Goal: Task Accomplishment & Management: Manage account settings

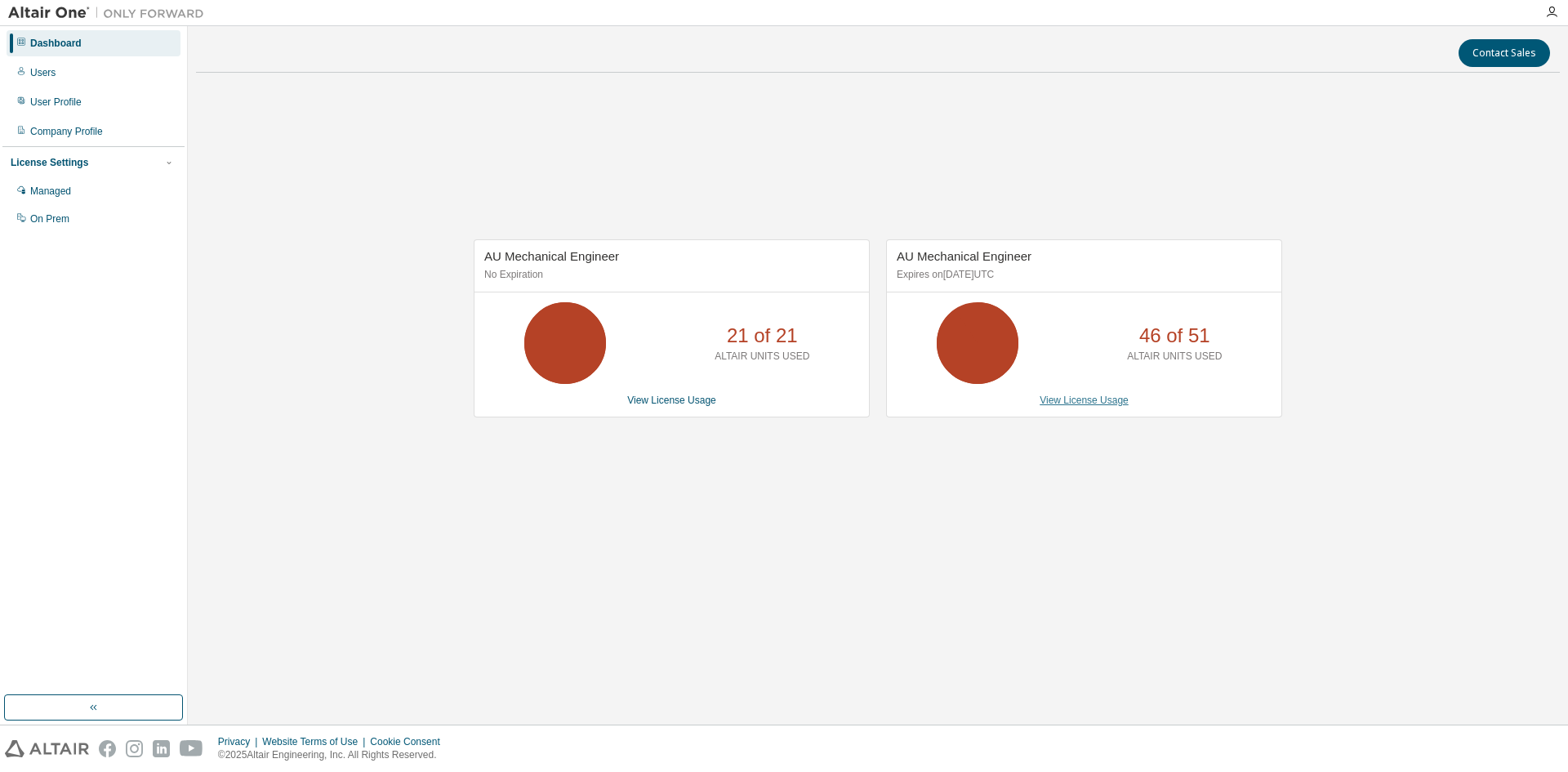
click at [1077, 402] on link "View License Usage" at bounding box center [1085, 400] width 89 height 12
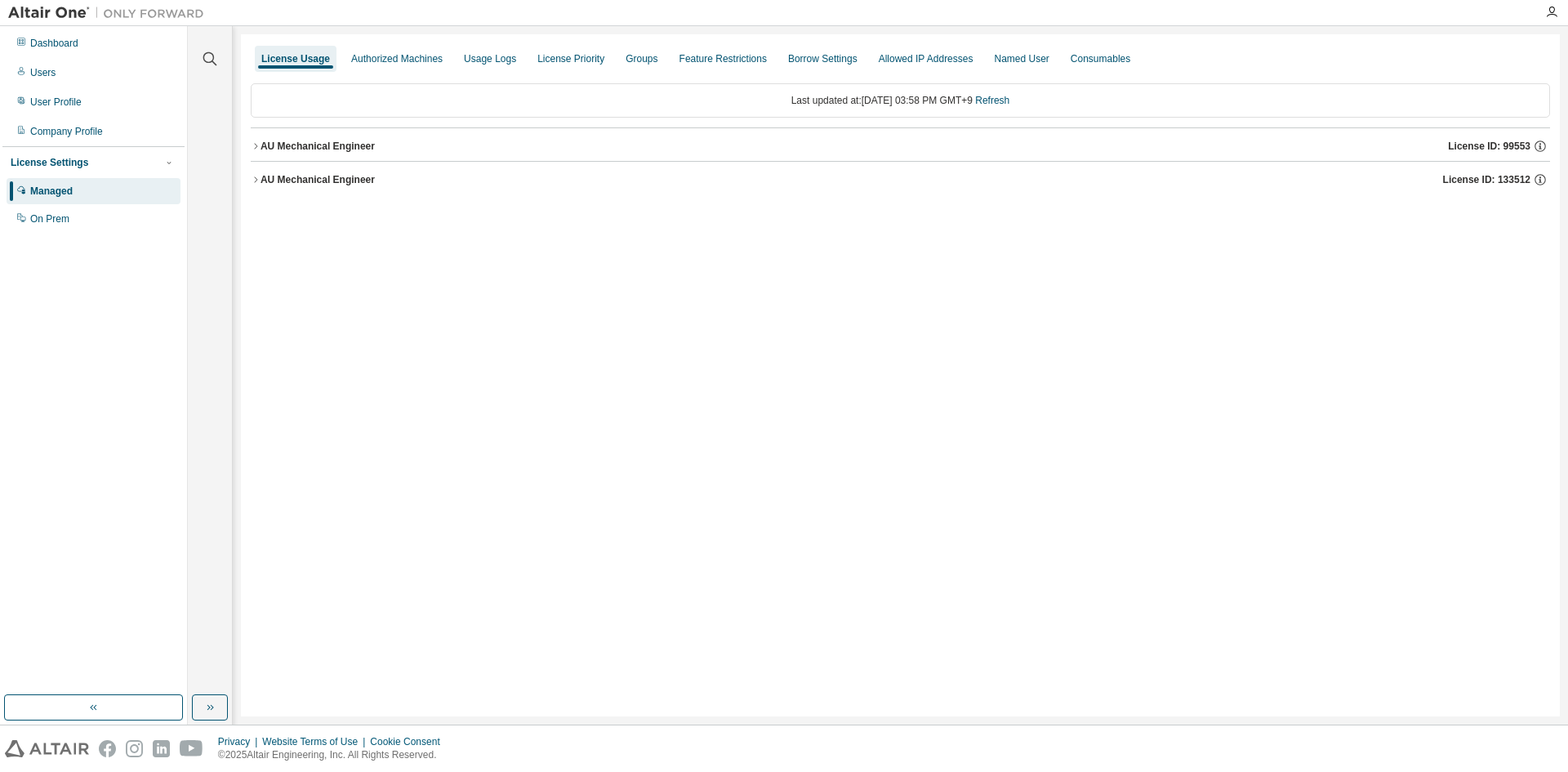
click at [249, 148] on div "License Usage Authorized Machines Usage Logs License Priority Groups Feature Re…" at bounding box center [901, 375] width 1319 height 682
click at [255, 148] on icon "button" at bounding box center [256, 146] width 10 height 10
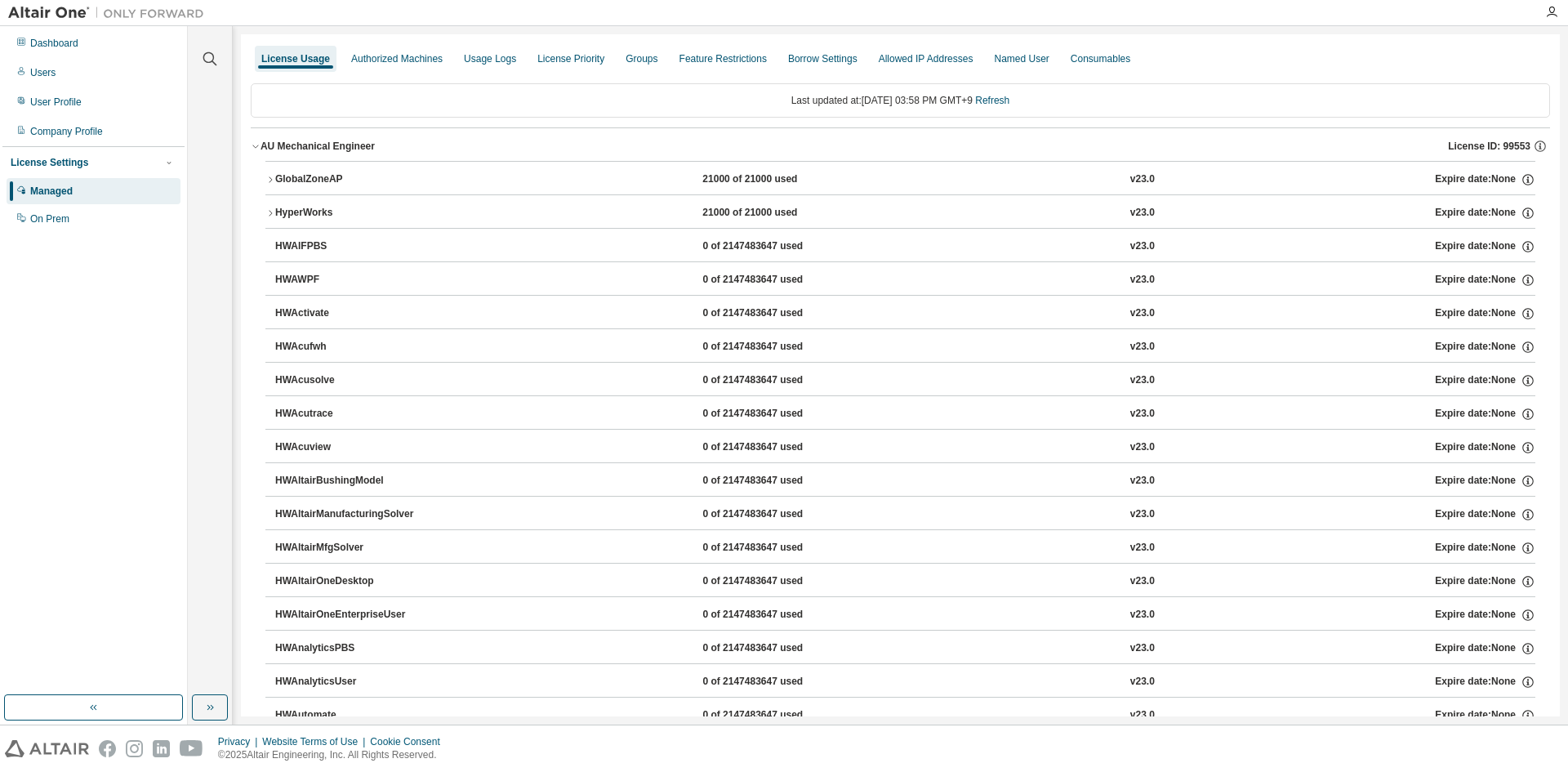
click at [273, 182] on icon "button" at bounding box center [270, 179] width 10 height 10
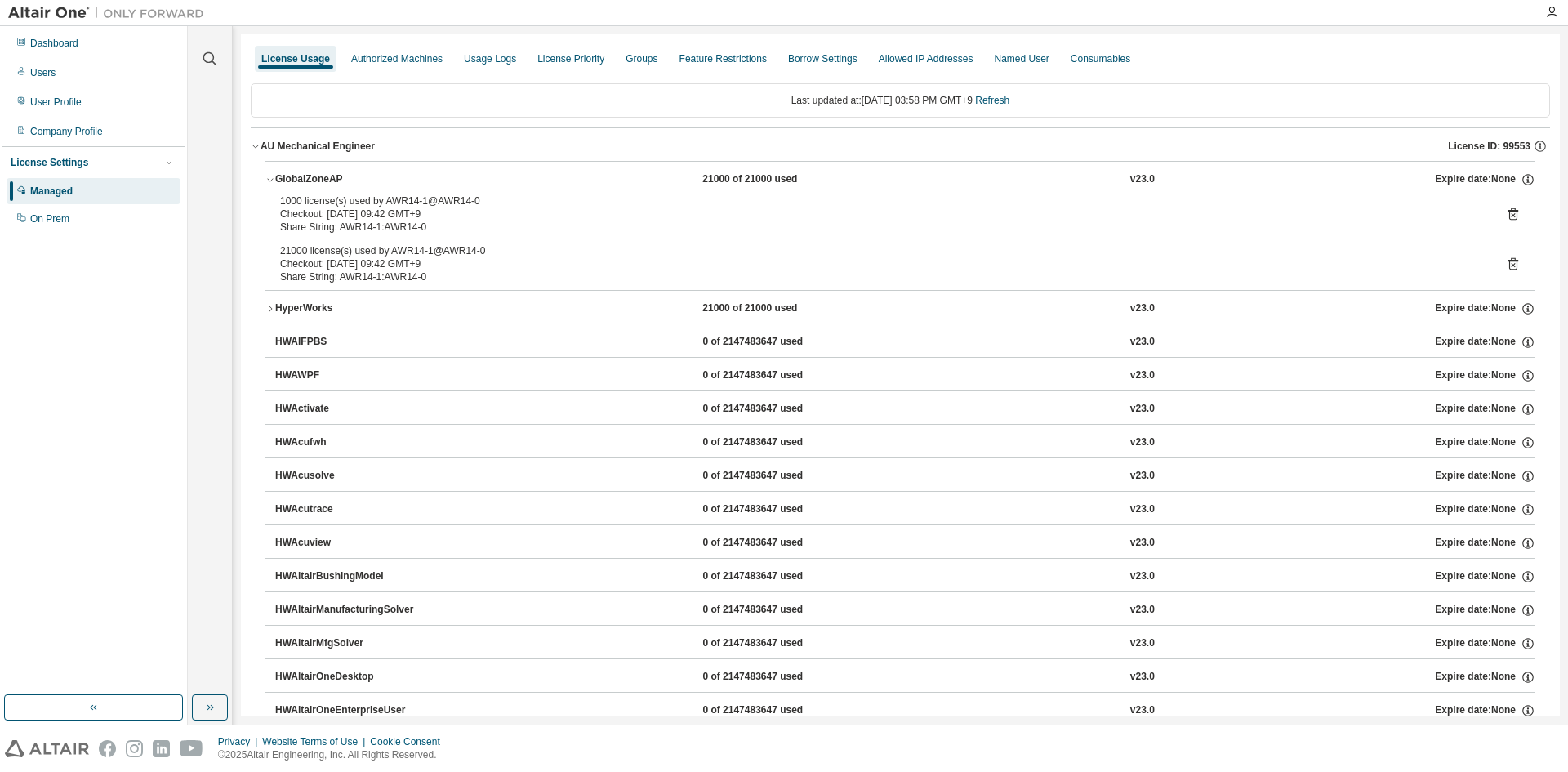
click at [274, 311] on icon "button" at bounding box center [270, 309] width 10 height 10
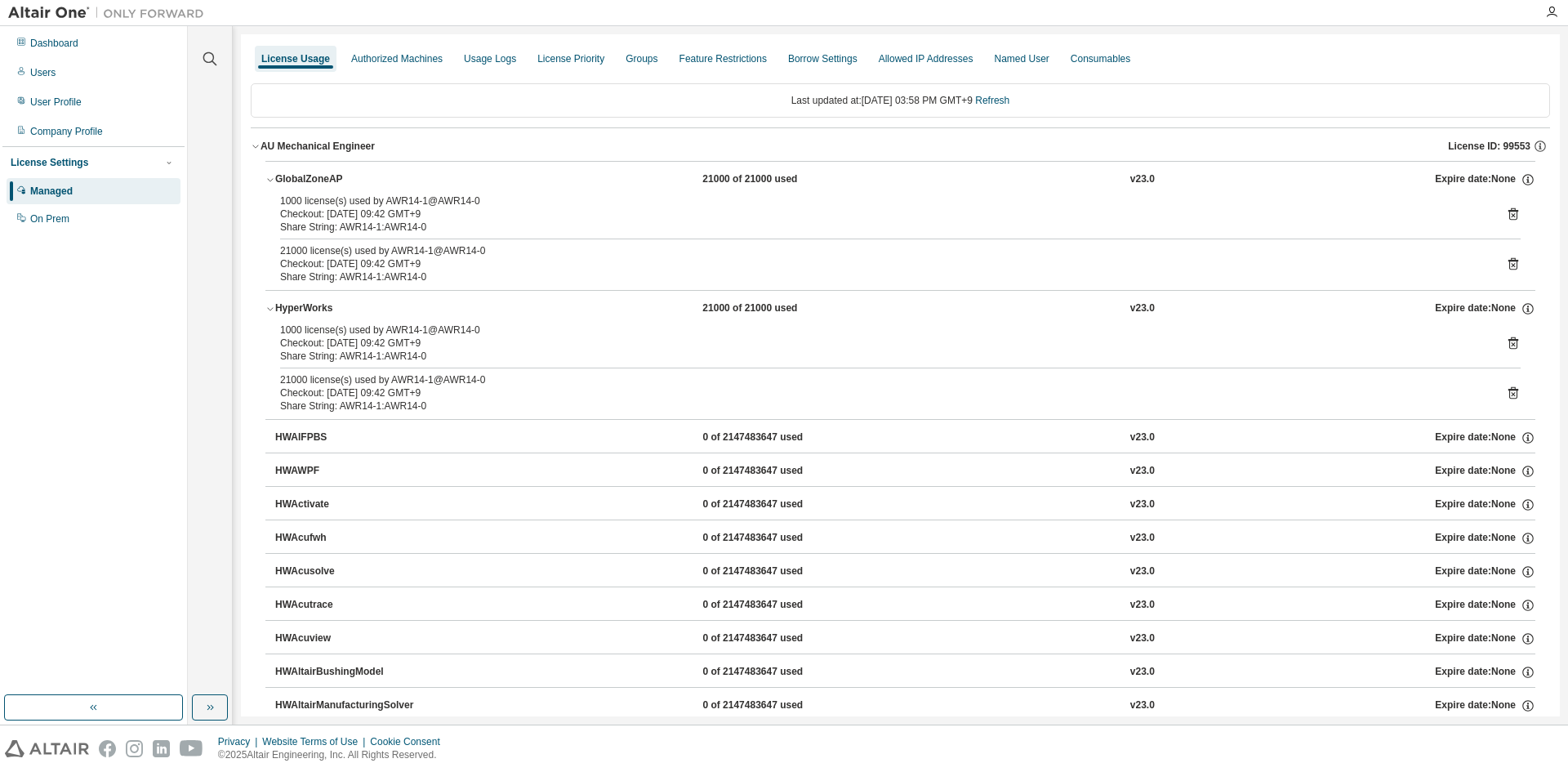
click at [124, 186] on div "Managed" at bounding box center [94, 191] width 174 height 26
click at [64, 162] on div "License Settings" at bounding box center [49, 162] width 77 height 13
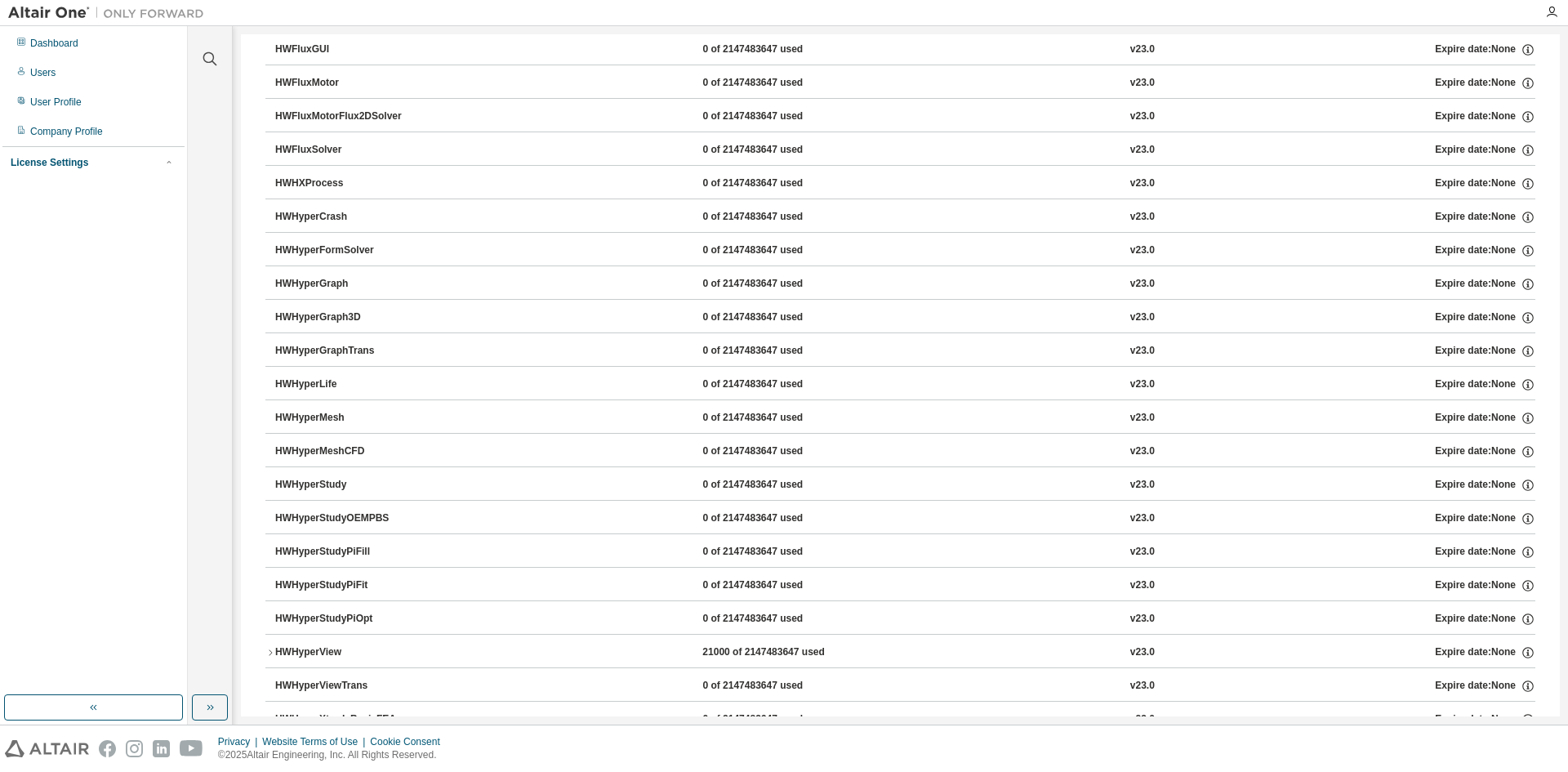
scroll to position [2451, 0]
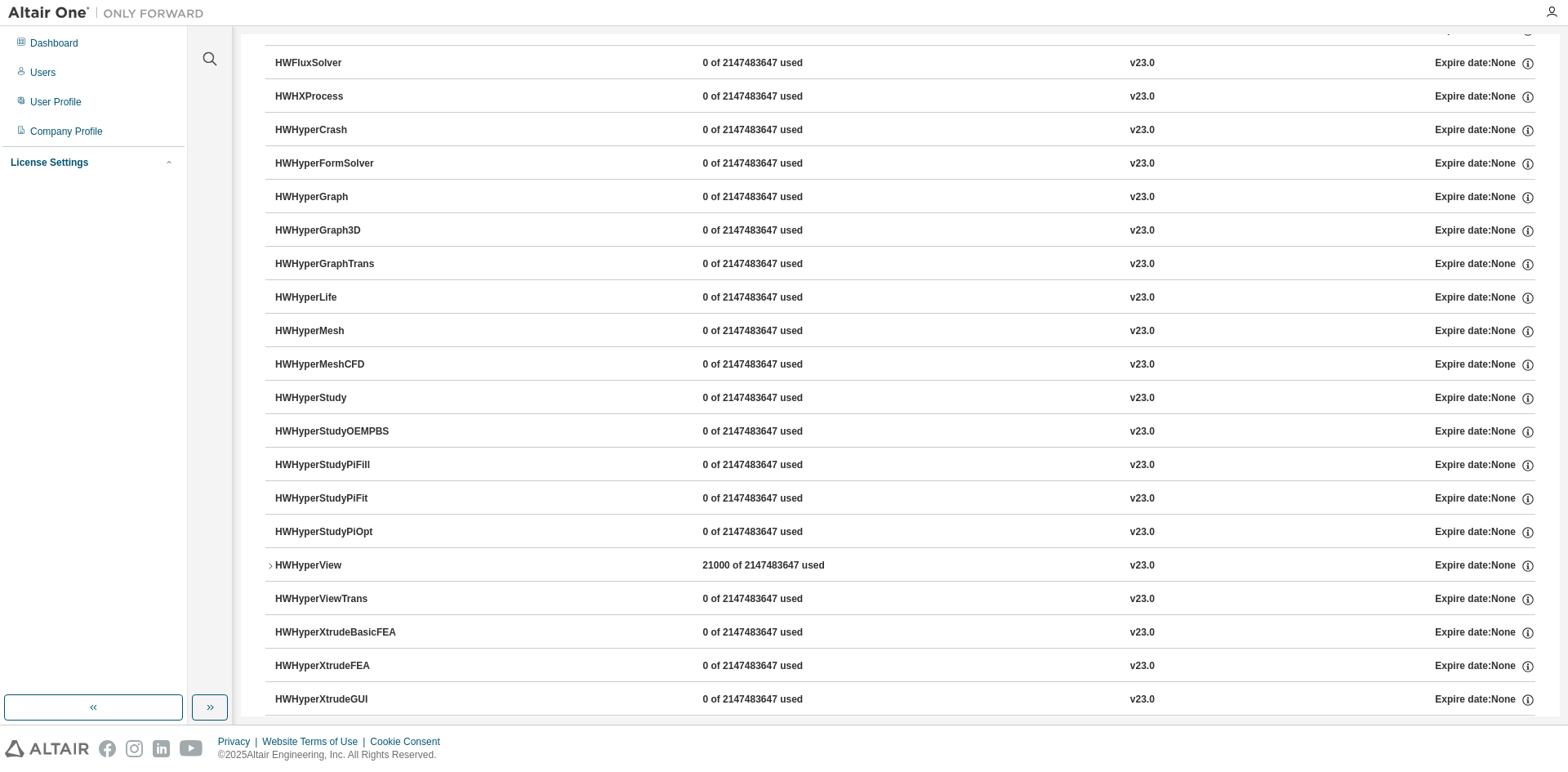
click at [315, 574] on button "HWHyperView 21000 of 2147483647 used v23.0 Expire date: None" at bounding box center [901, 566] width 1271 height 36
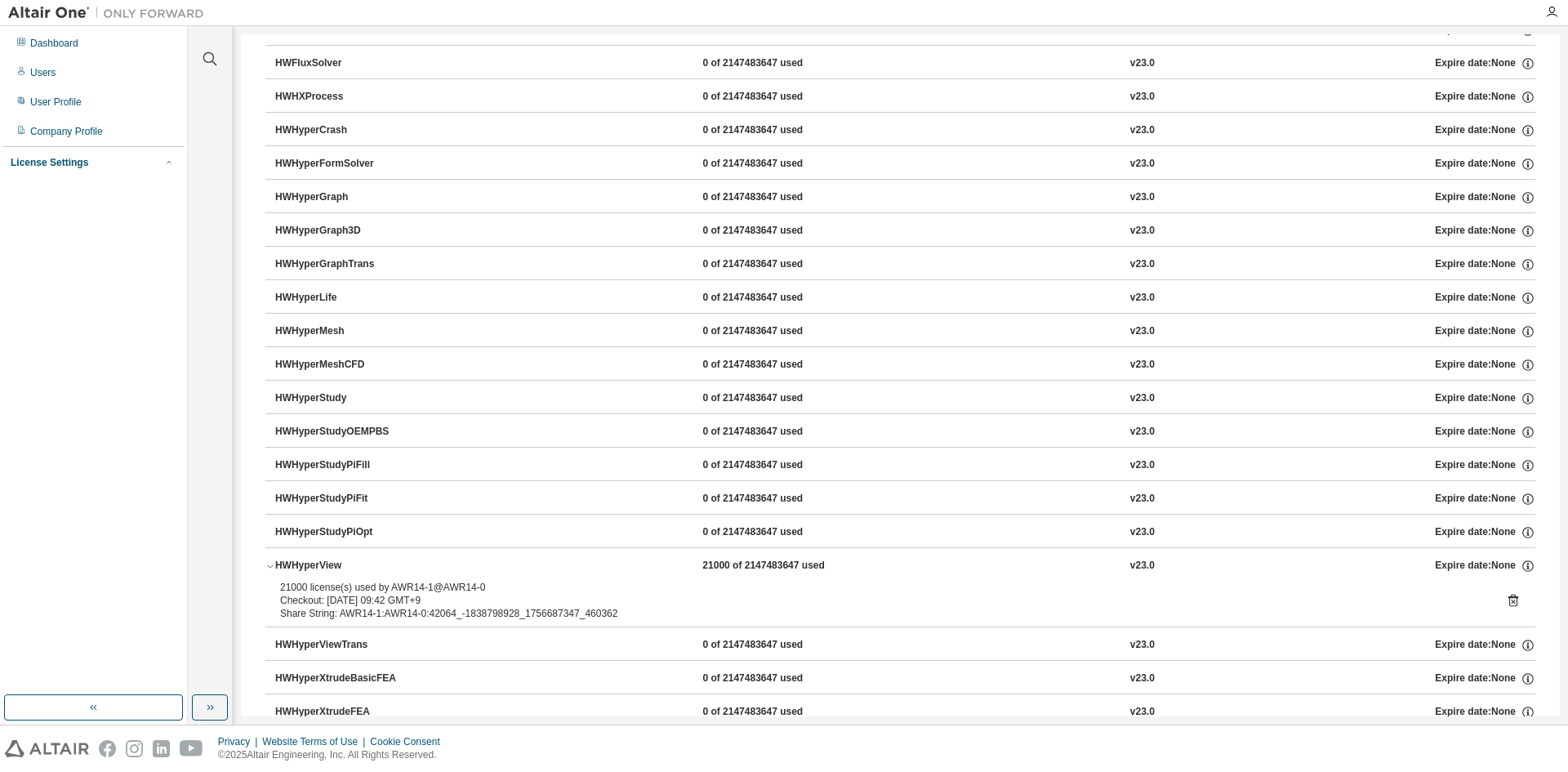
click at [325, 571] on div "HWHyperView" at bounding box center [349, 566] width 147 height 15
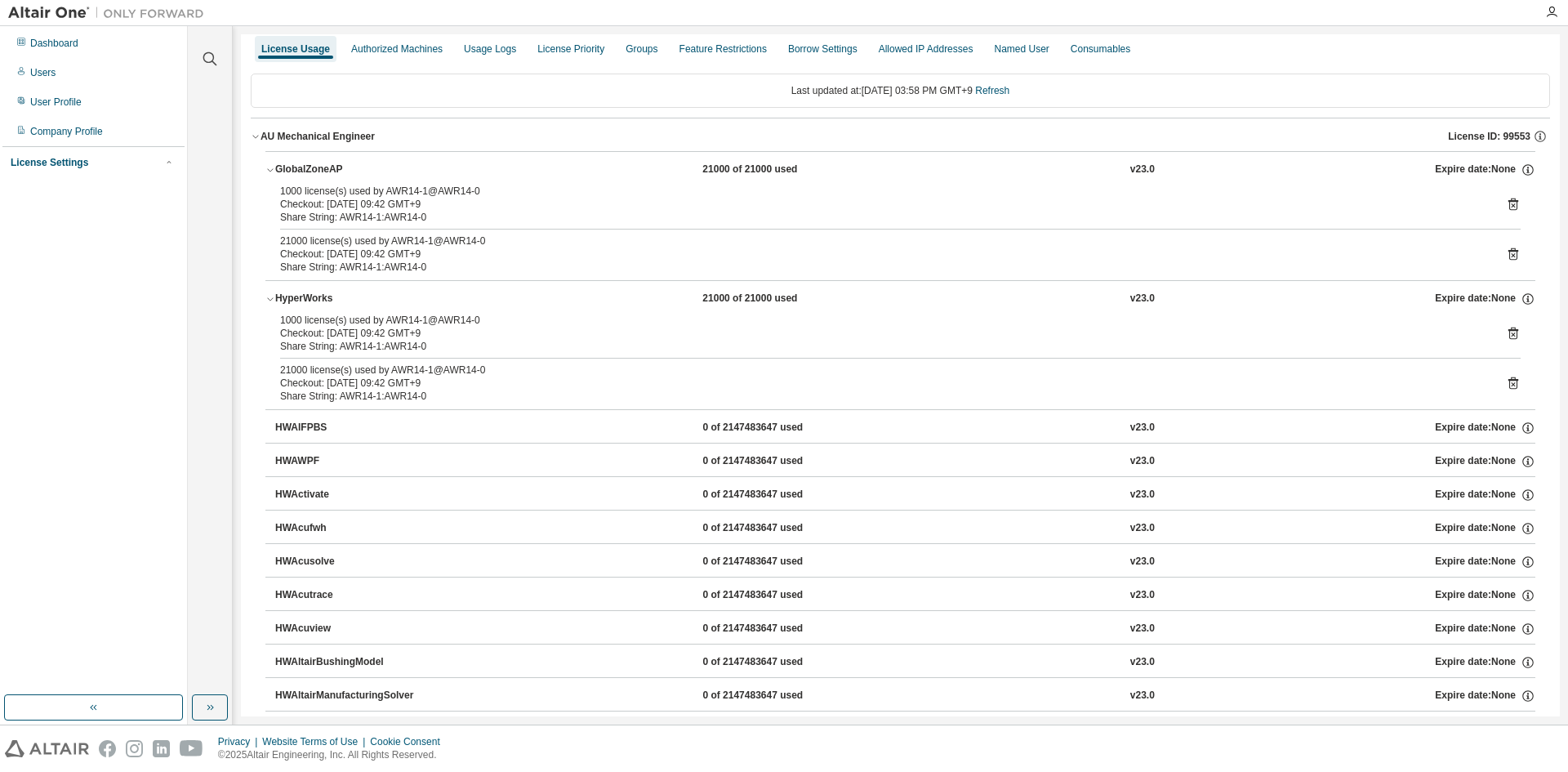
scroll to position [0, 0]
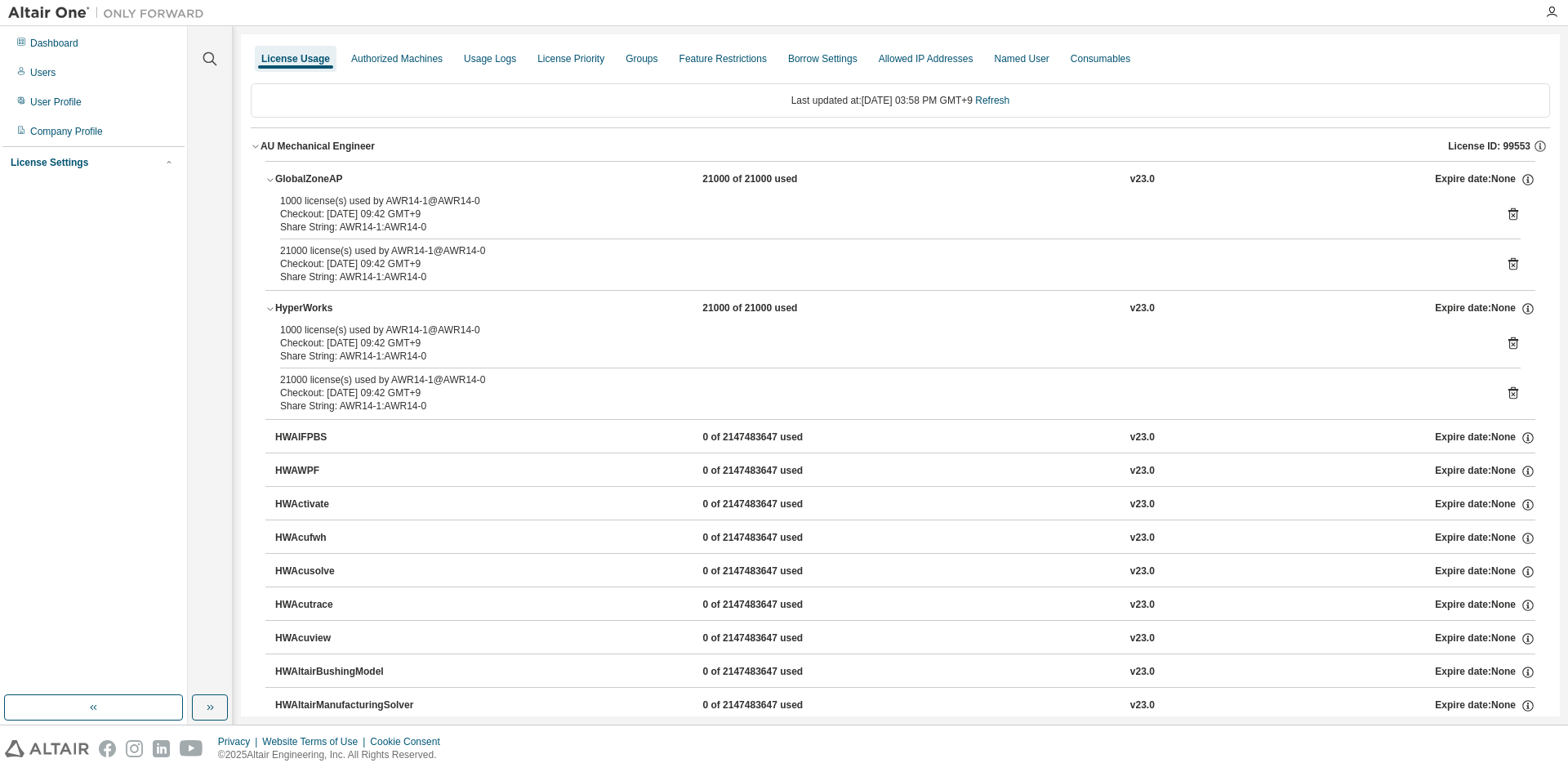
click at [305, 69] on div "License Usage" at bounding box center [295, 58] width 81 height 26
click at [307, 68] on div "License Usage" at bounding box center [295, 58] width 81 height 26
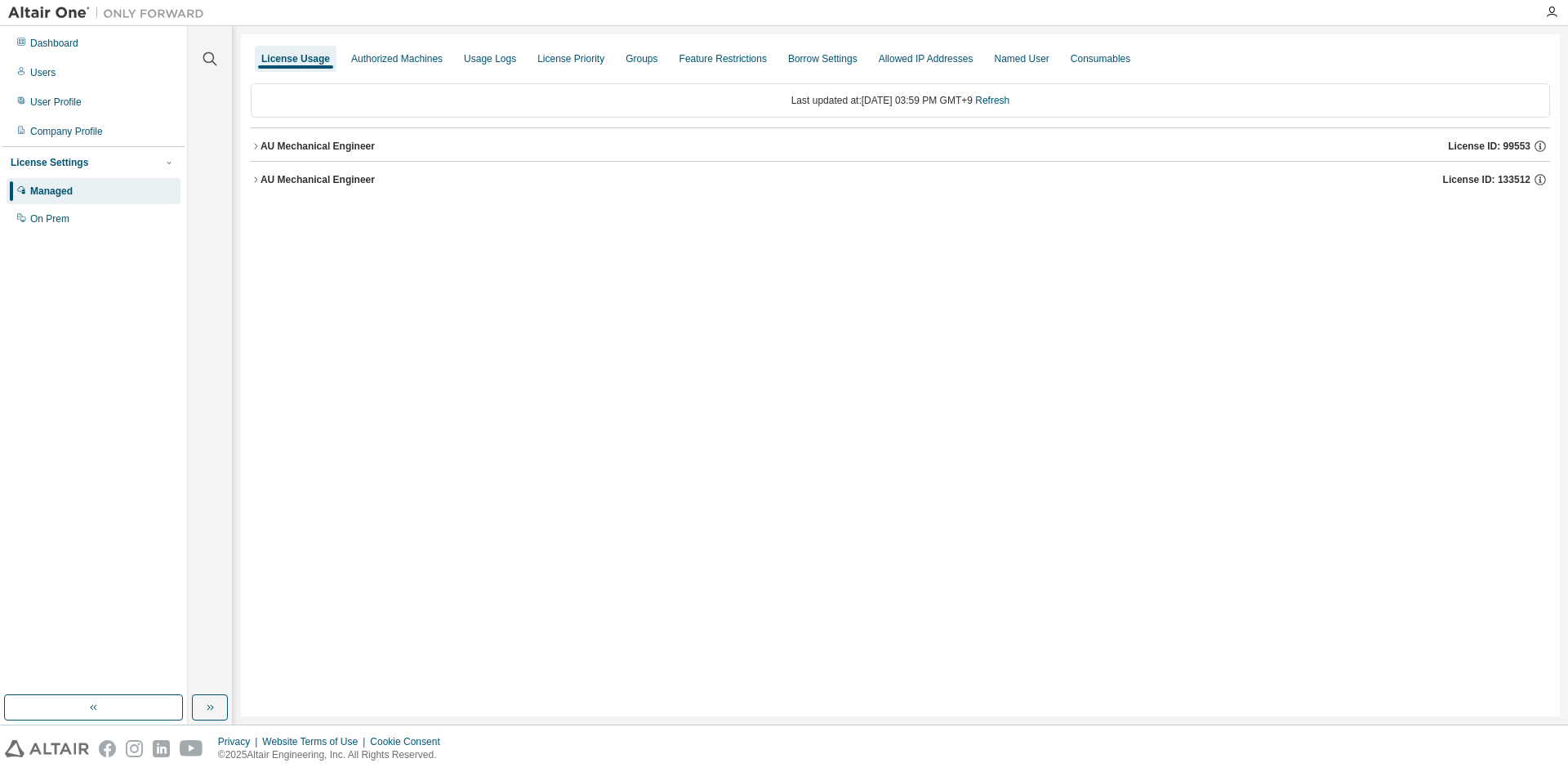
click at [359, 181] on div "AU Mechanical Engineer" at bounding box center [318, 179] width 114 height 13
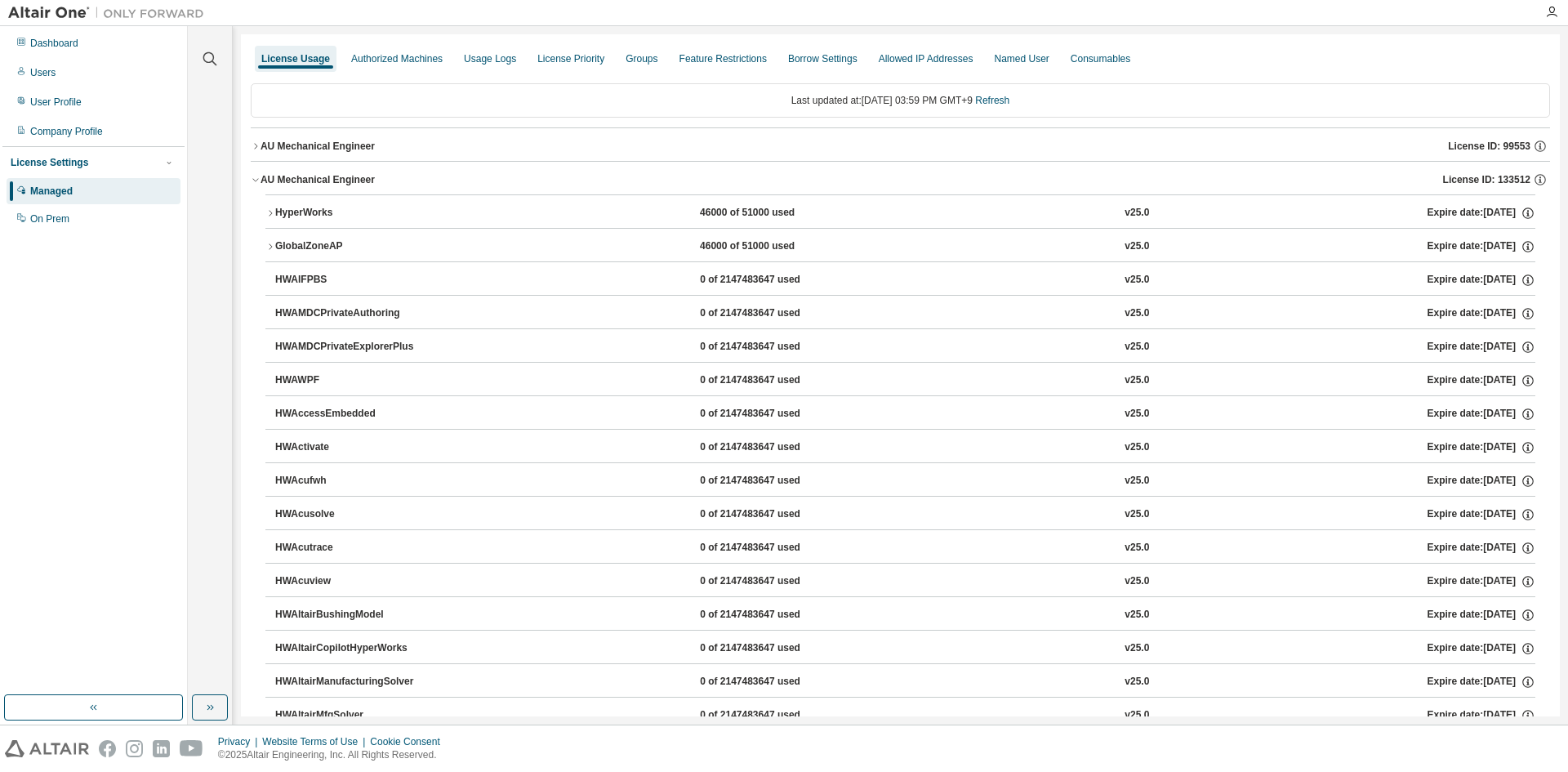
click at [362, 174] on div "AU Mechanical Engineer" at bounding box center [318, 179] width 114 height 13
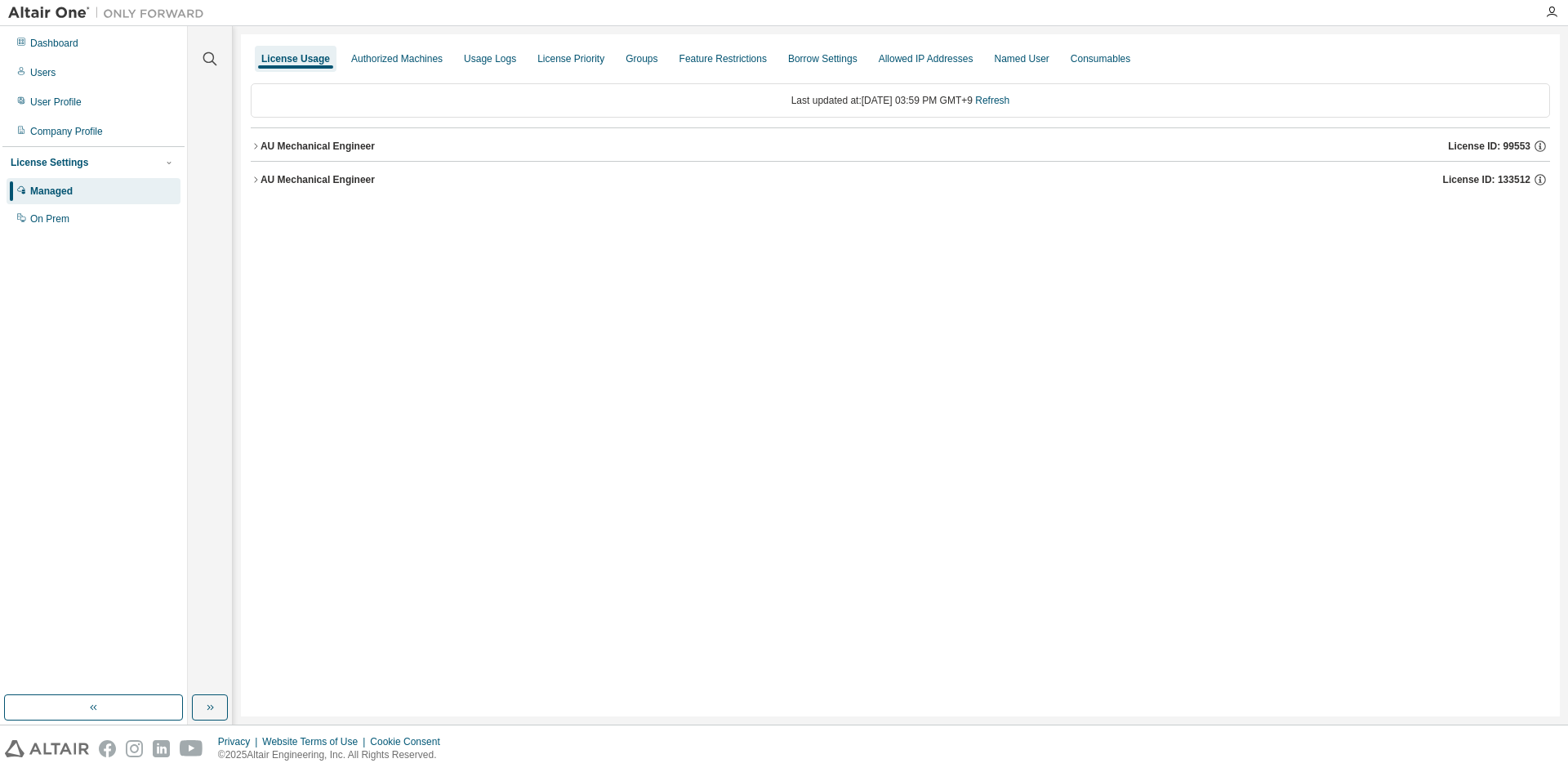
click at [356, 140] on div "AU Mechanical Engineer" at bounding box center [318, 145] width 114 height 13
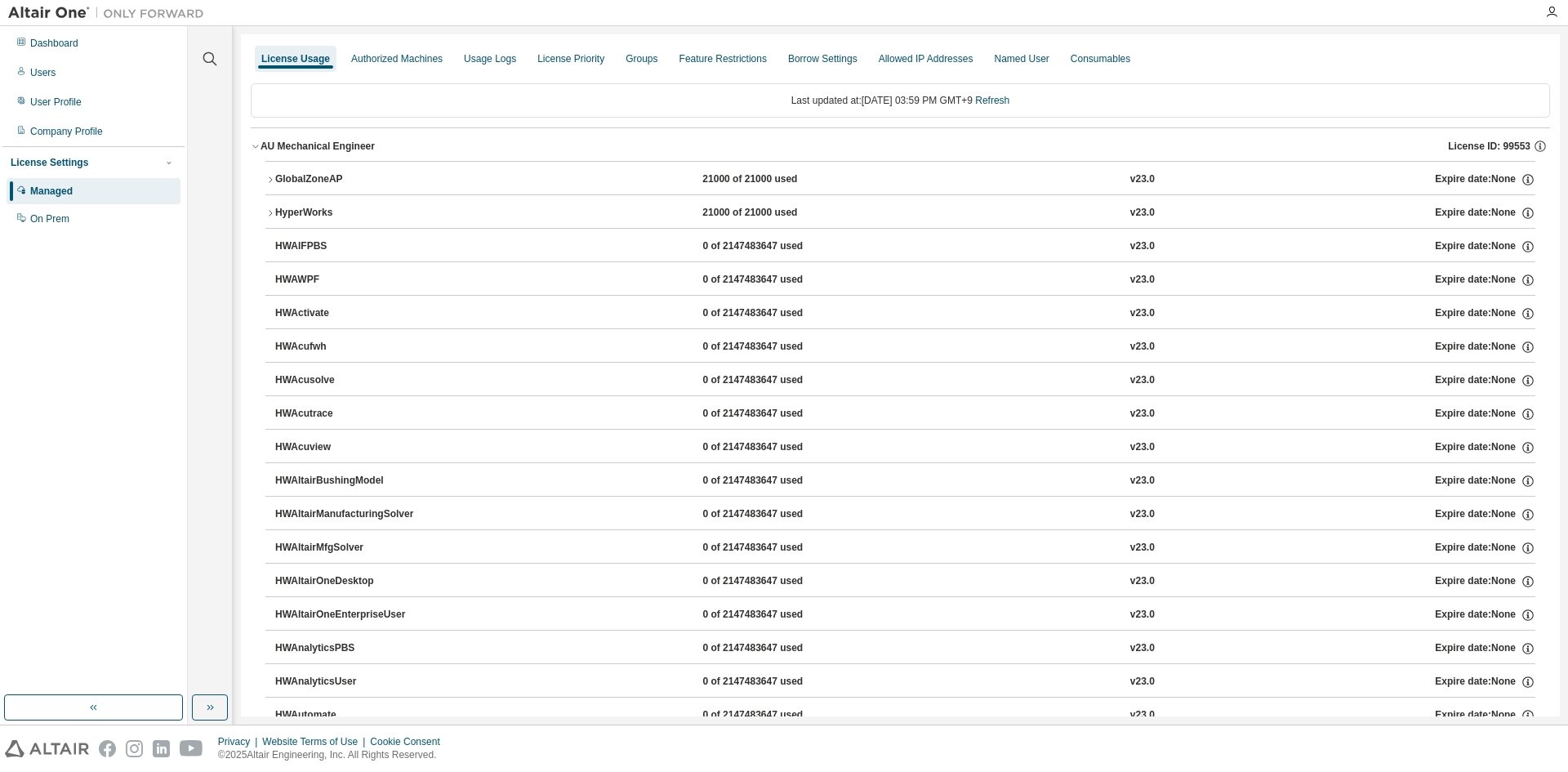
click at [409, 173] on div "GlobalZoneAP" at bounding box center [349, 179] width 147 height 15
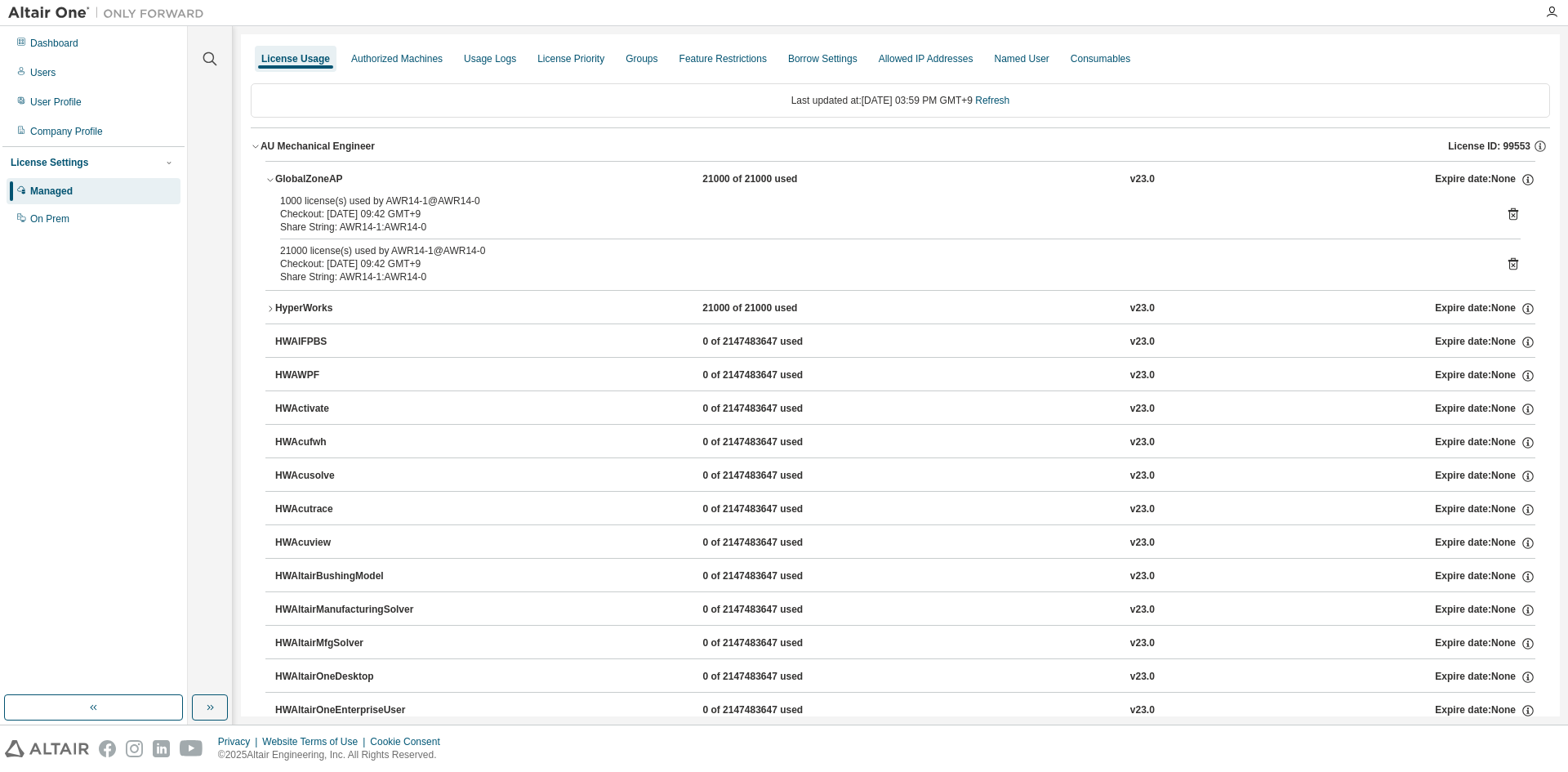
click at [399, 173] on div "GlobalZoneAP" at bounding box center [349, 179] width 147 height 15
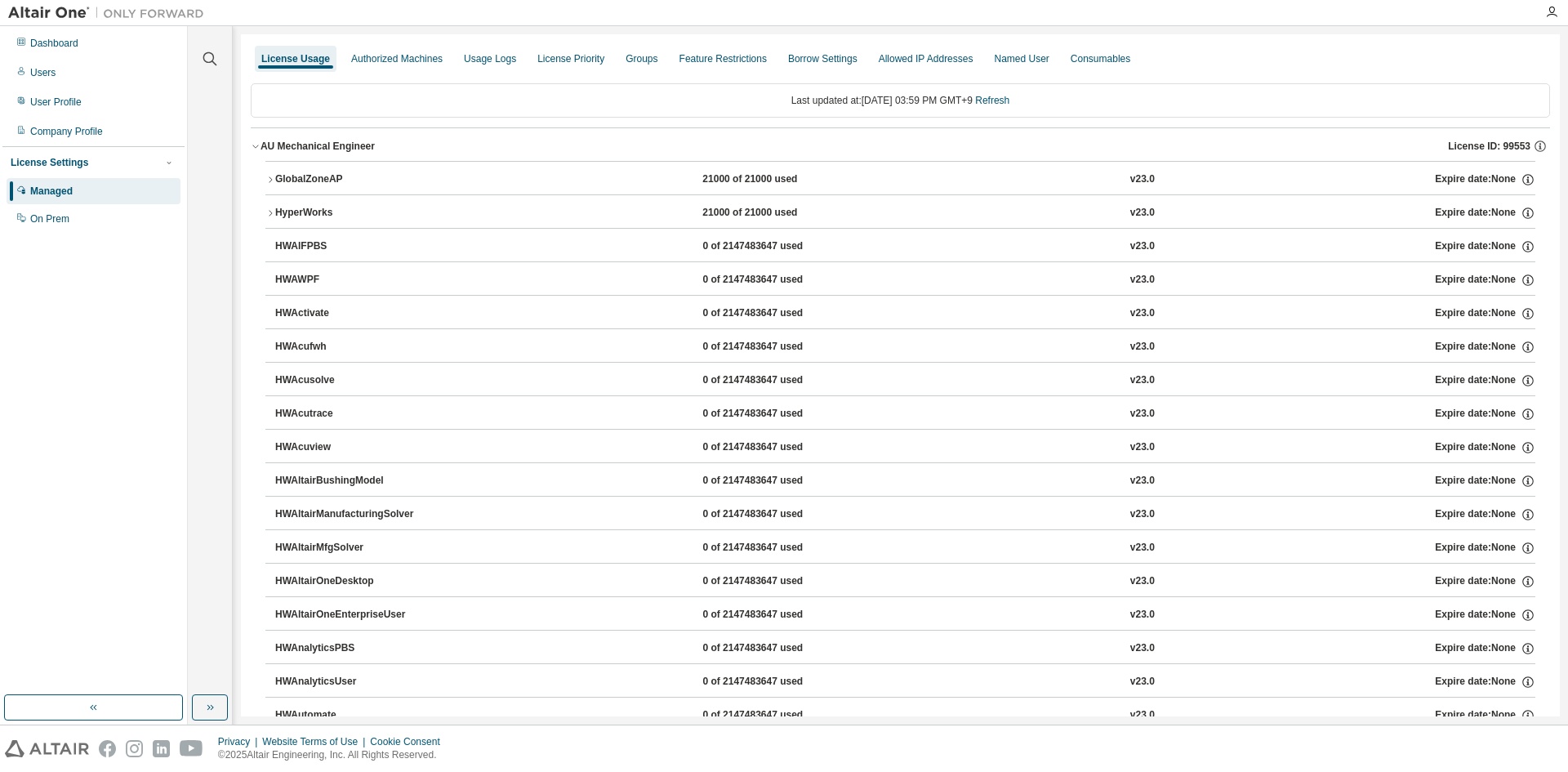
click at [392, 147] on div "AU Mechanical Engineer License ID: 99553" at bounding box center [906, 145] width 1290 height 15
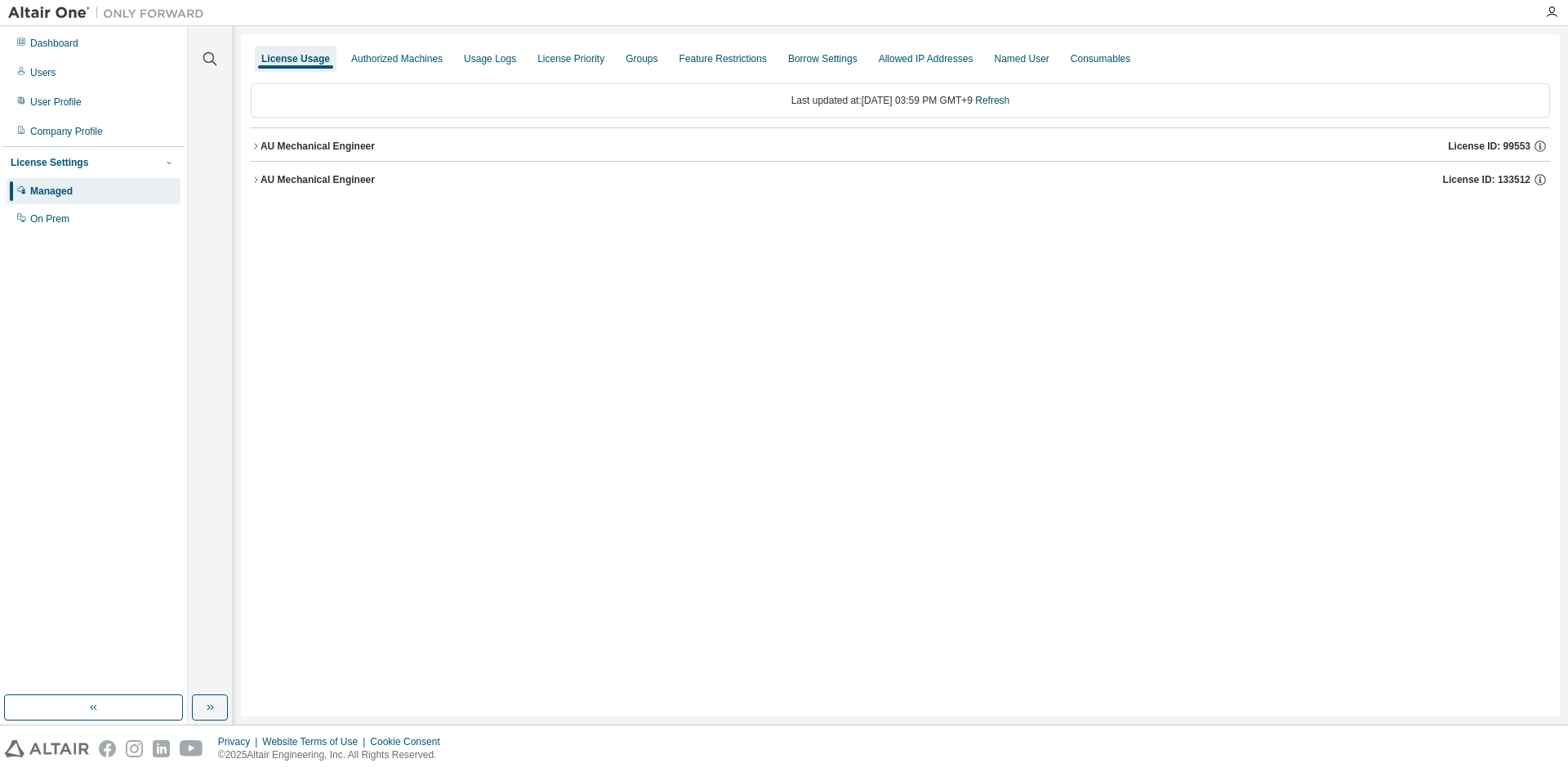
click at [337, 187] on button "AU Mechanical Engineer License ID: 133512" at bounding box center [901, 179] width 1300 height 36
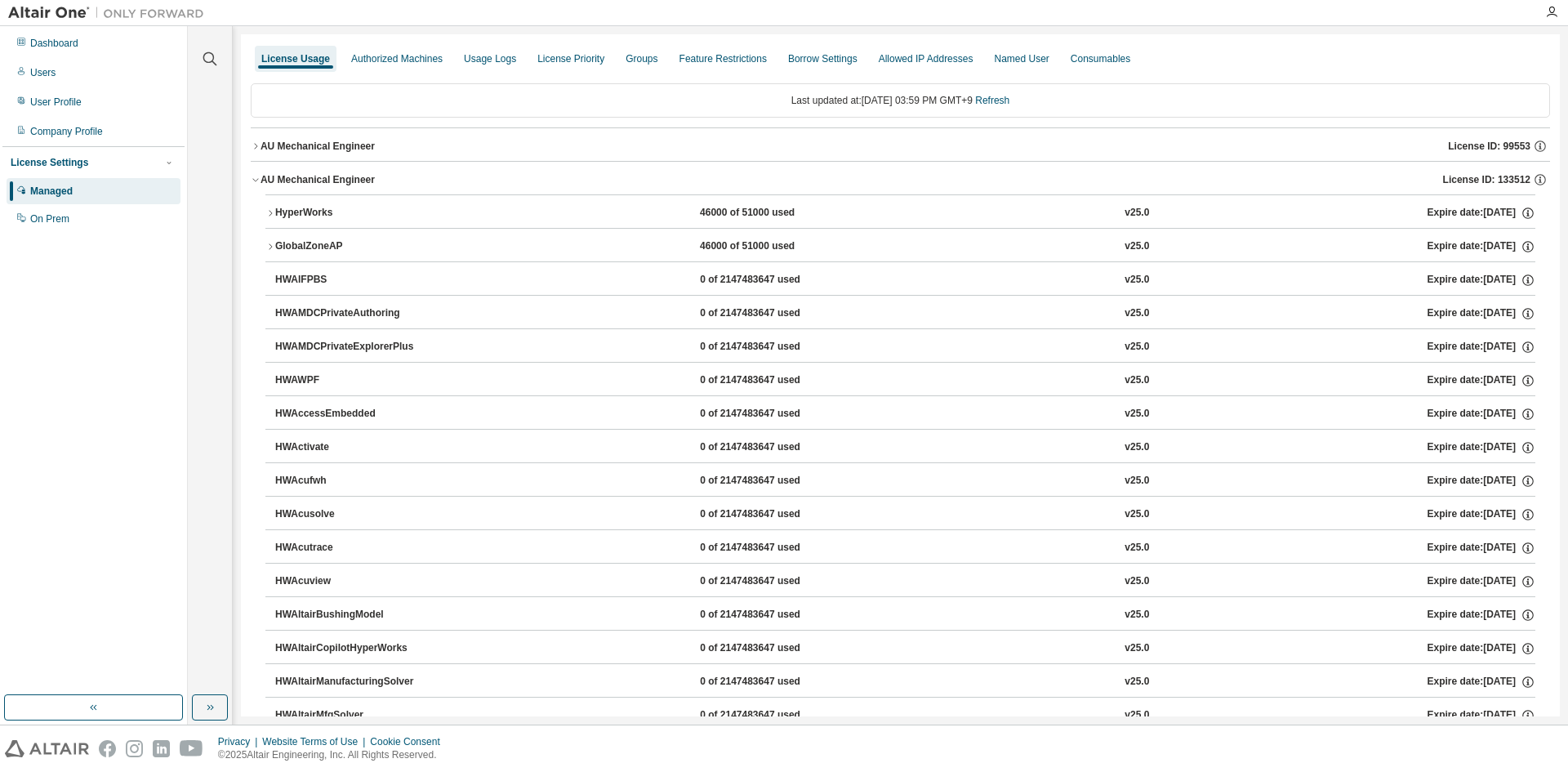
click at [339, 204] on button "HyperWorks 46000 of 51000 used v25.0 Expire date: [DATE]" at bounding box center [901, 213] width 1271 height 36
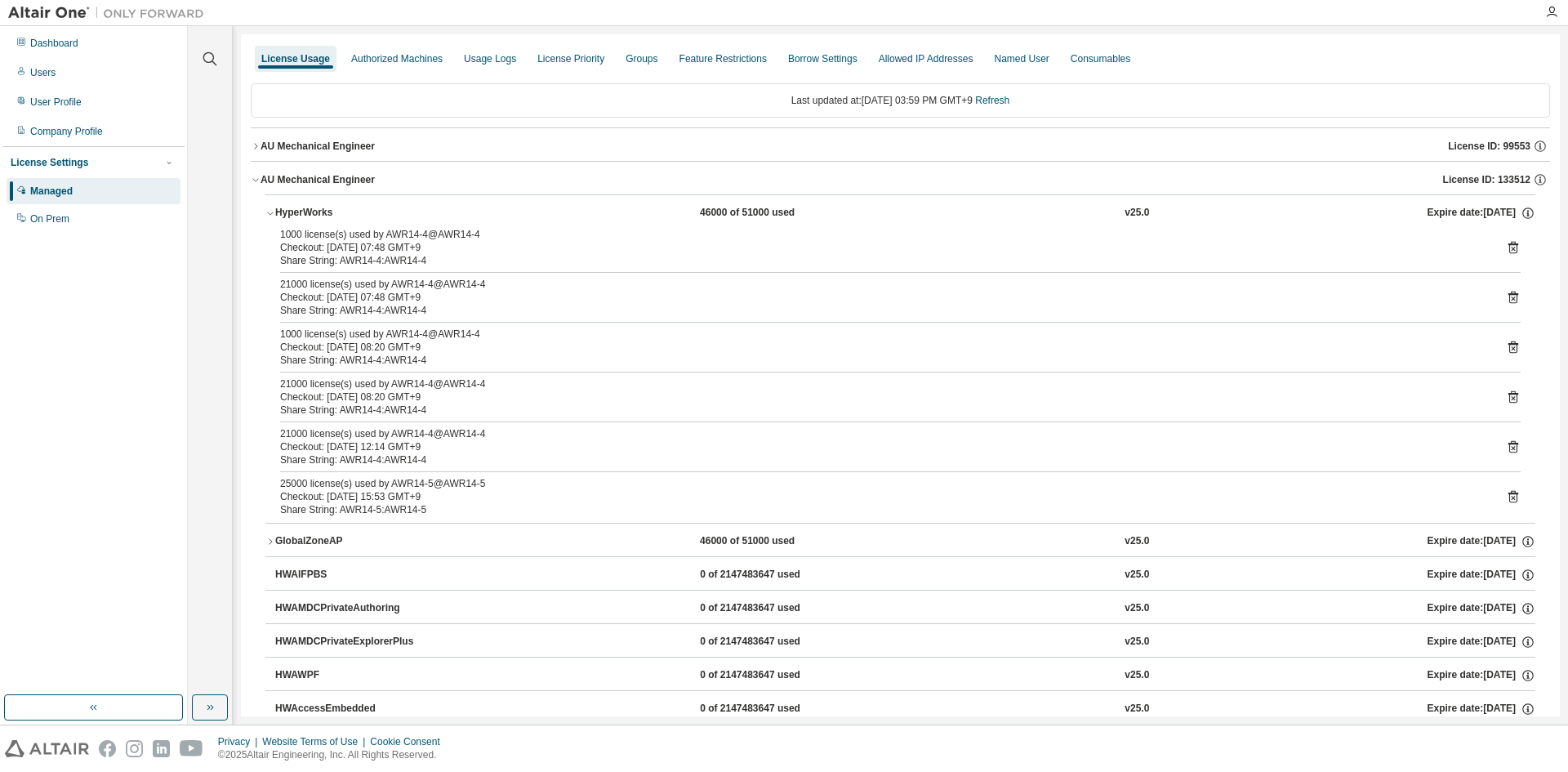
click at [270, 208] on button "HyperWorks 46000 of 51000 used v25.0 Expire date: [DATE]" at bounding box center [901, 213] width 1271 height 36
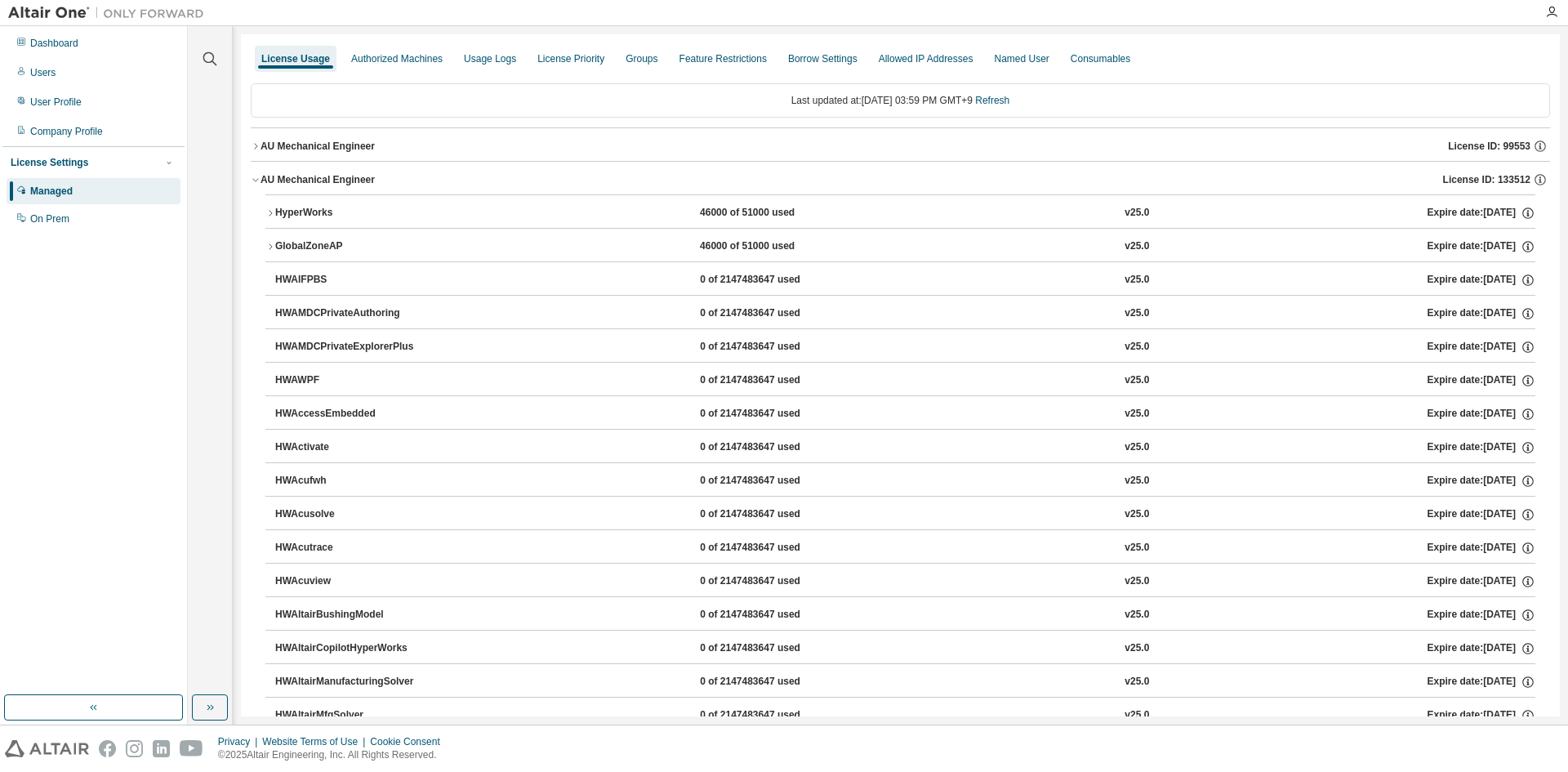
click at [273, 248] on icon "button" at bounding box center [270, 247] width 10 height 10
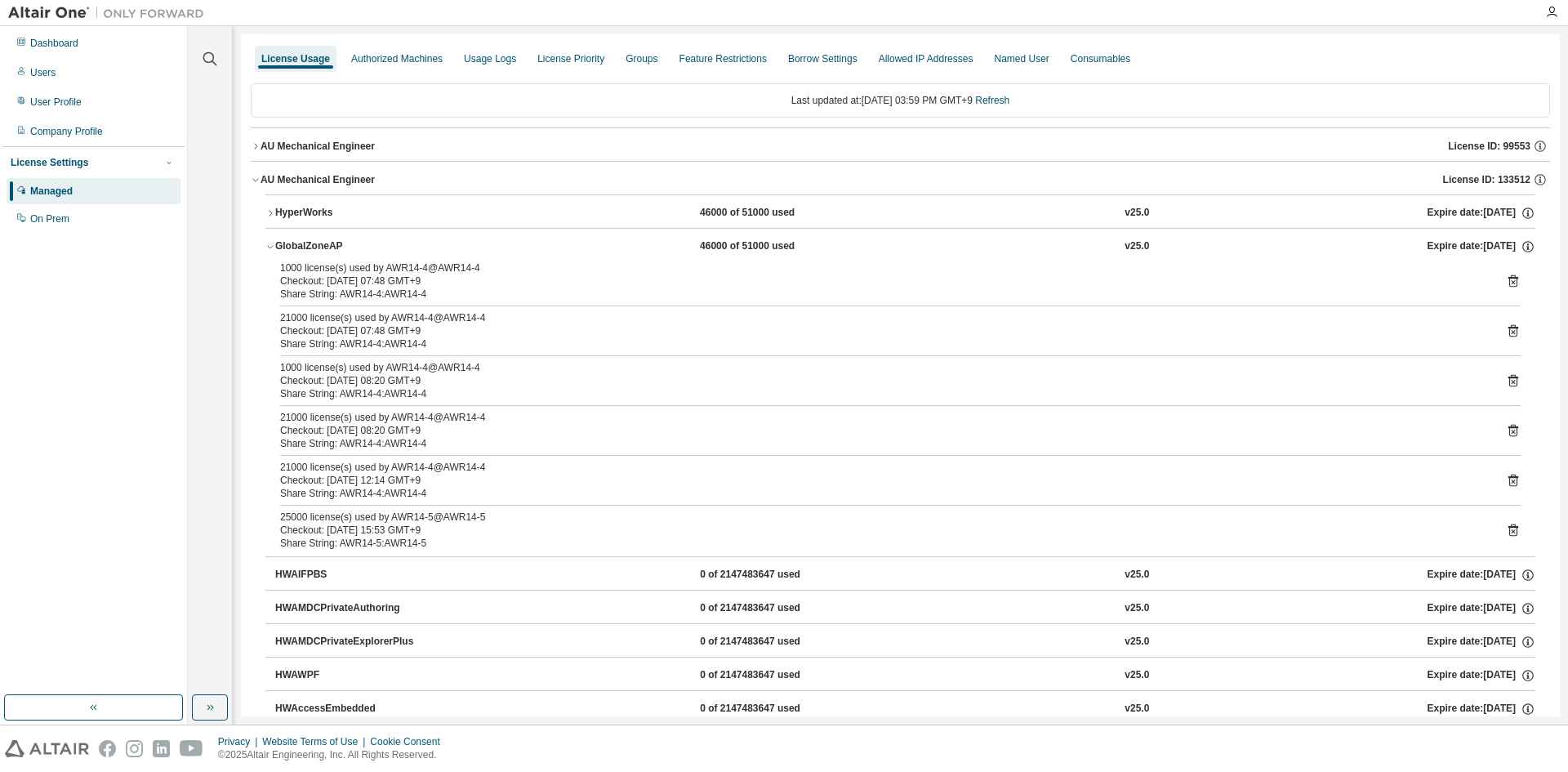
click at [395, 528] on div "Checkout: [DATE] 15:53 GMT+9" at bounding box center [880, 530] width 1202 height 13
click at [1519, 534] on div "1000 license(s) used by AWR14-4@AWR14-4 Checkout: [DATE] 07:48 GMT+9 Share Stri…" at bounding box center [901, 409] width 1271 height 294
click at [1512, 531] on icon at bounding box center [1513, 530] width 15 height 15
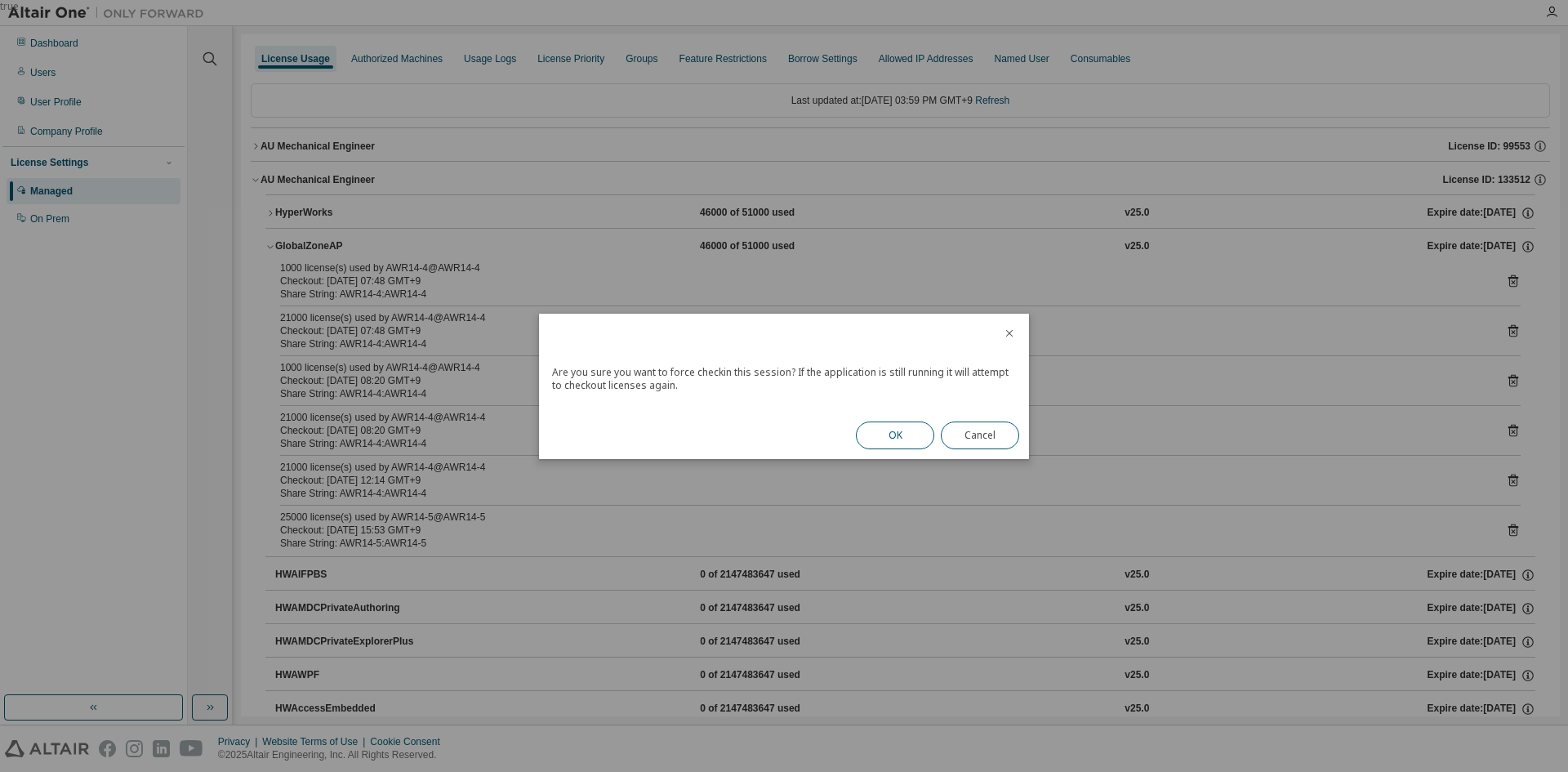
click at [901, 429] on button "OK" at bounding box center [895, 435] width 78 height 28
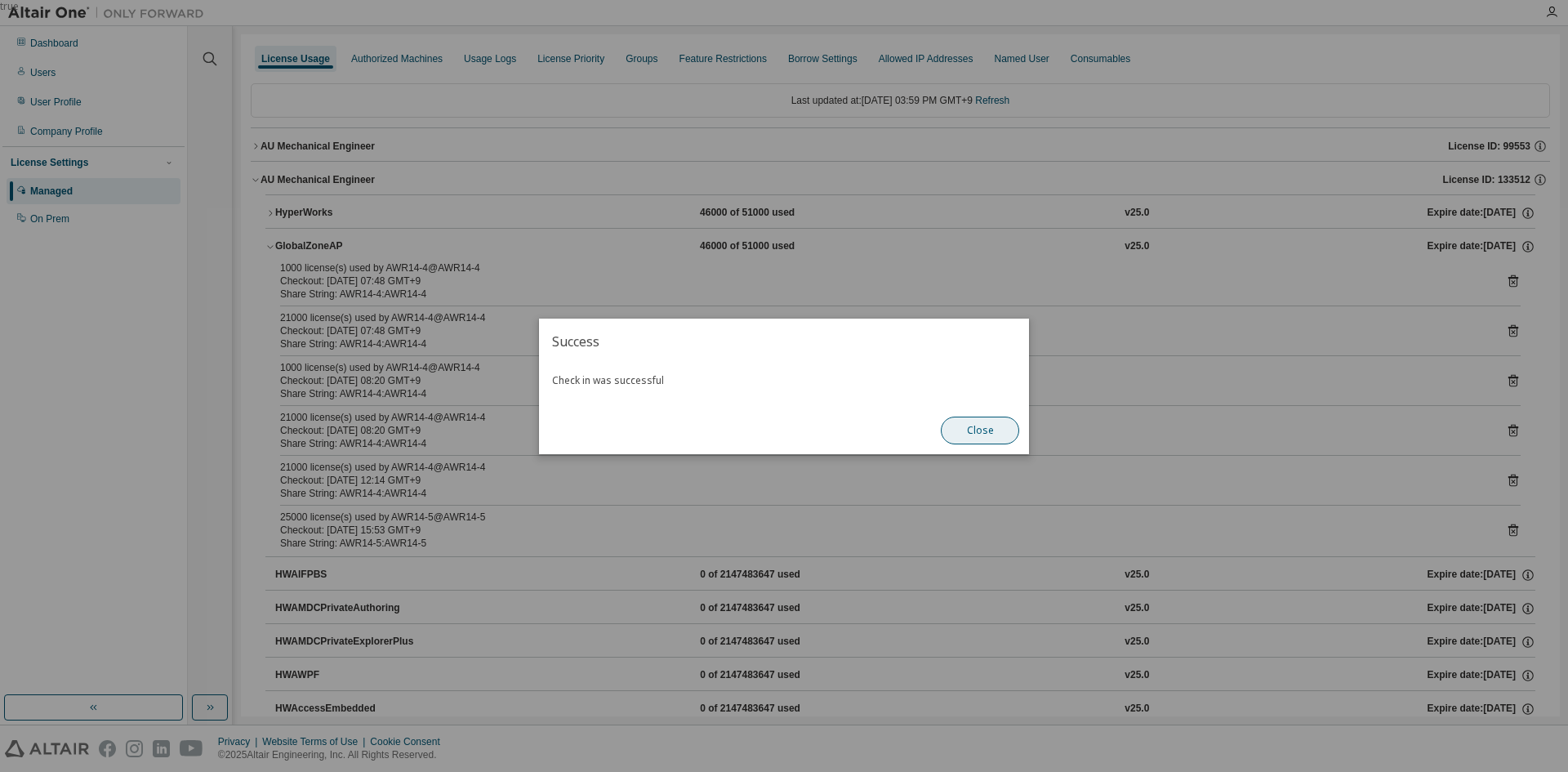
click at [988, 437] on button "Close" at bounding box center [980, 430] width 78 height 28
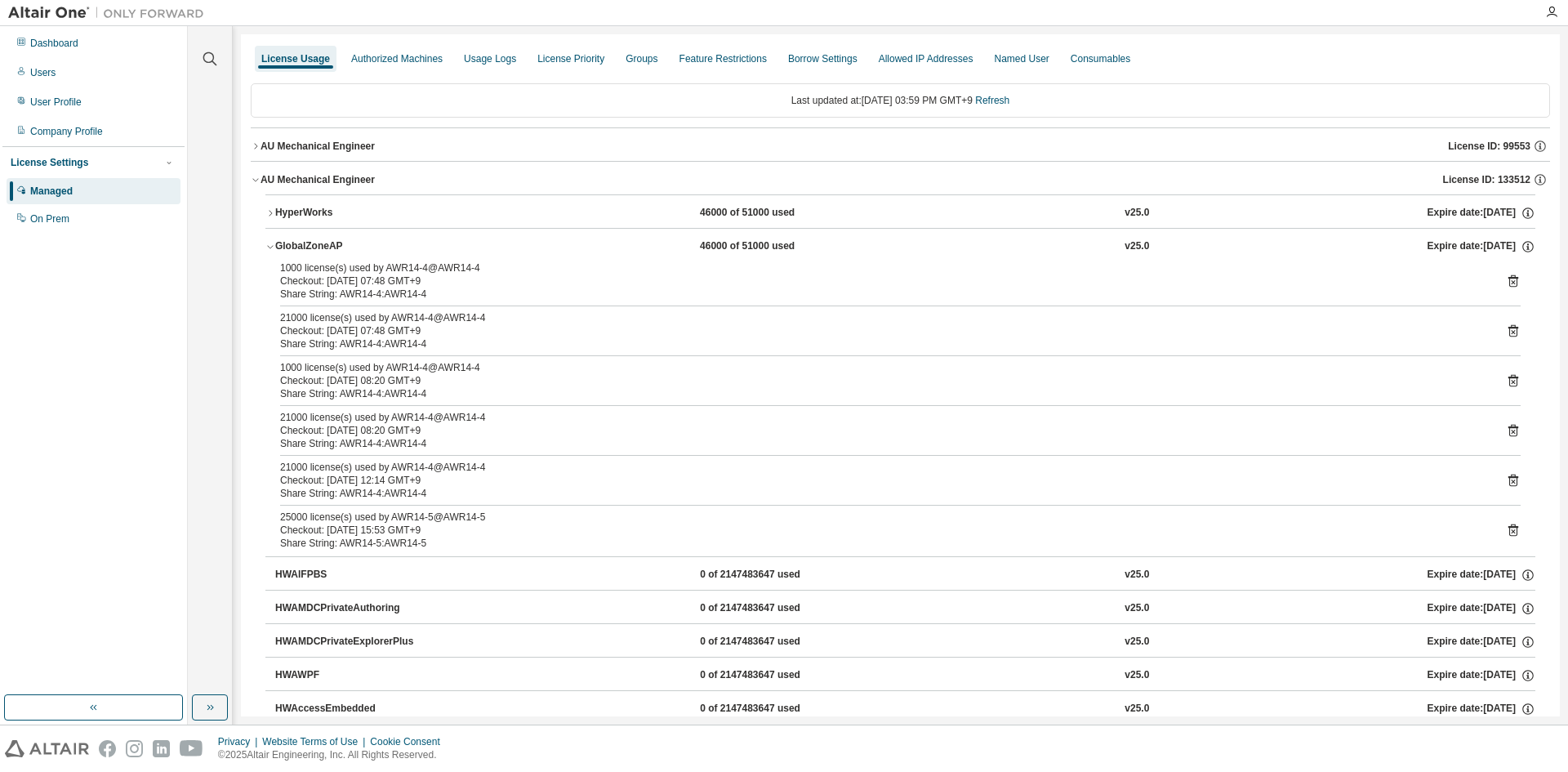
click at [270, 217] on icon "button" at bounding box center [270, 213] width 10 height 10
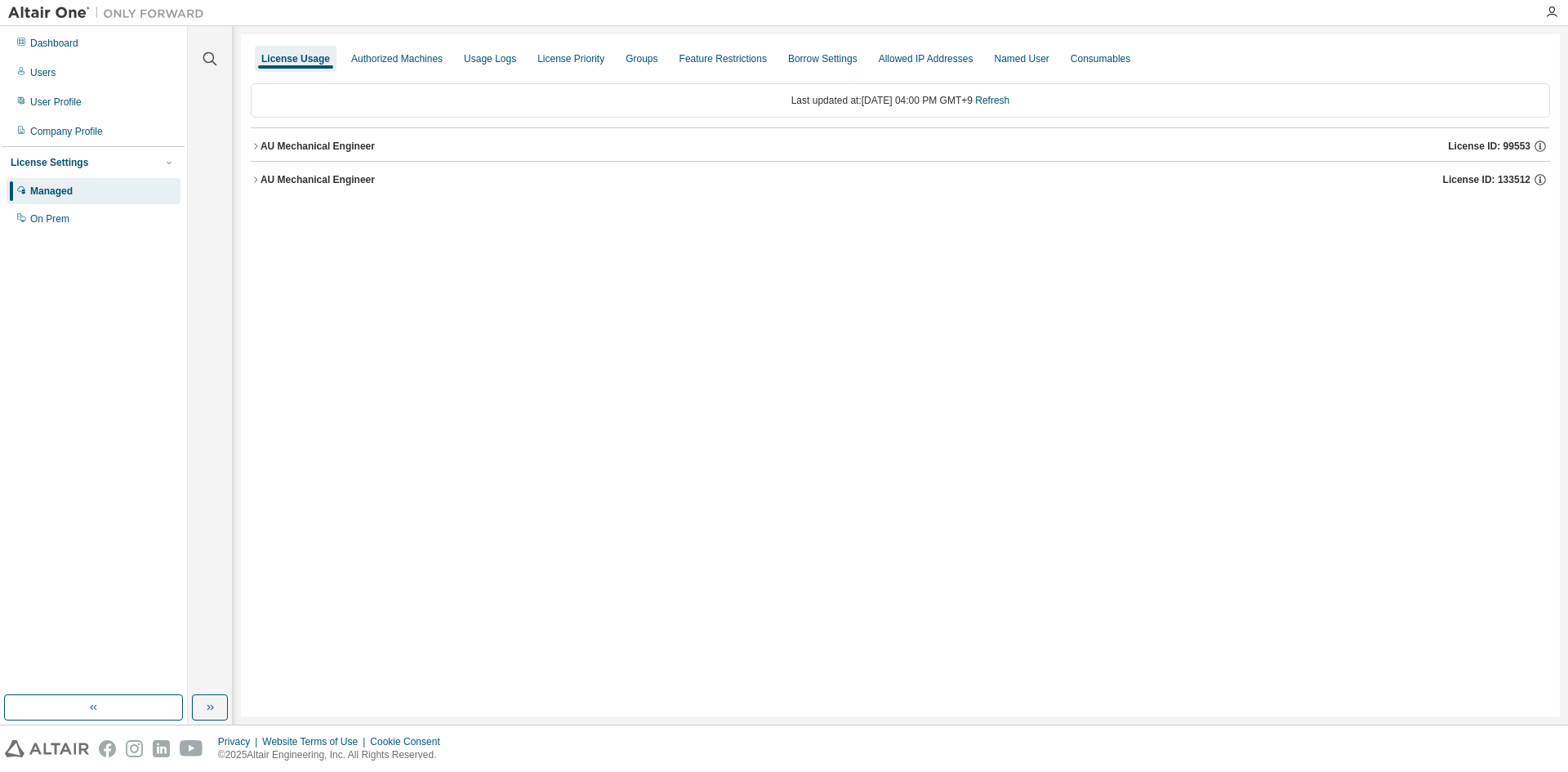
click at [250, 179] on div "License Usage Authorized Machines Usage Logs License Priority Groups Feature Re…" at bounding box center [901, 375] width 1319 height 682
click at [256, 183] on icon "button" at bounding box center [256, 179] width 10 height 10
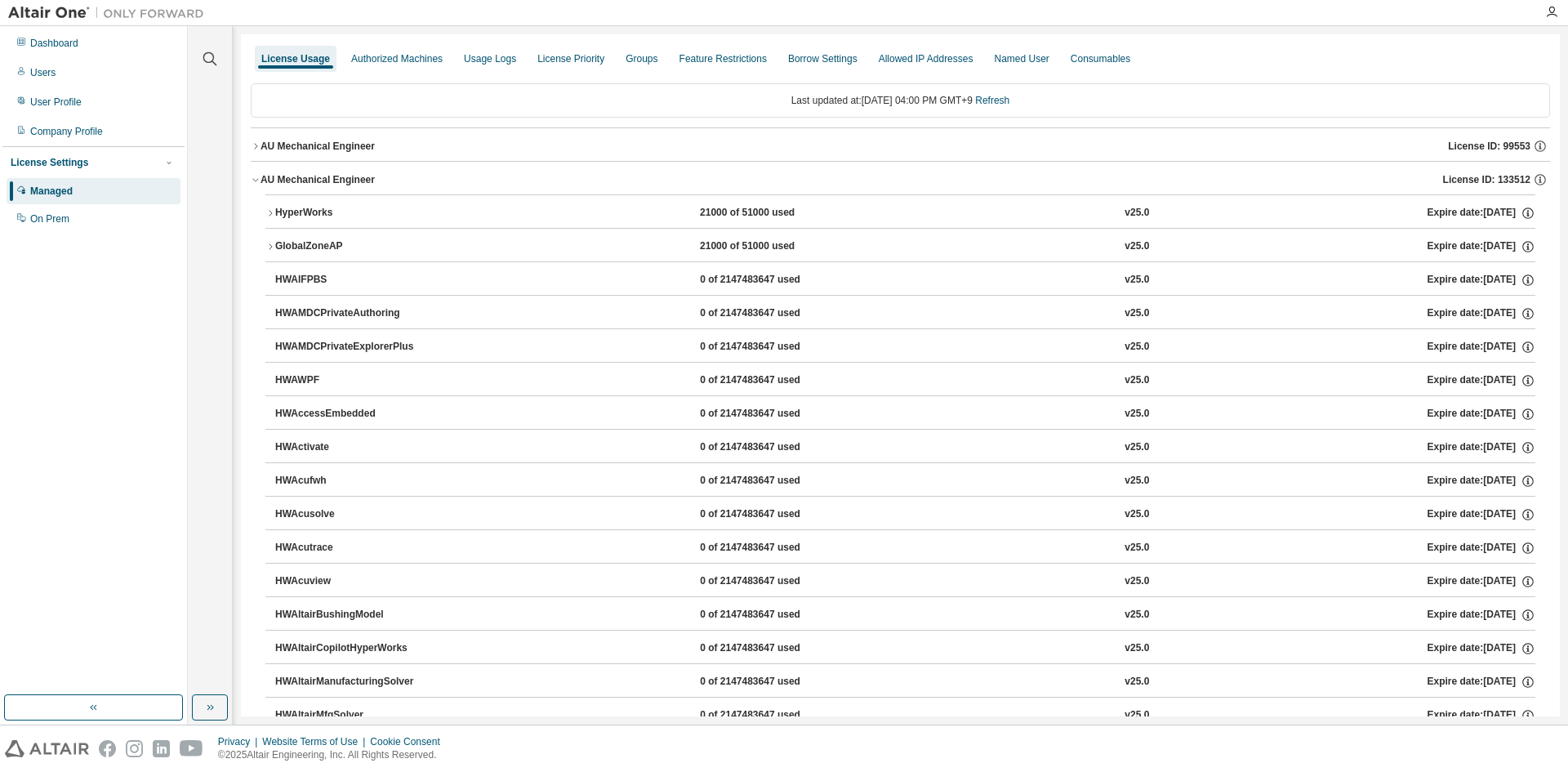
click at [273, 213] on icon "button" at bounding box center [270, 213] width 10 height 10
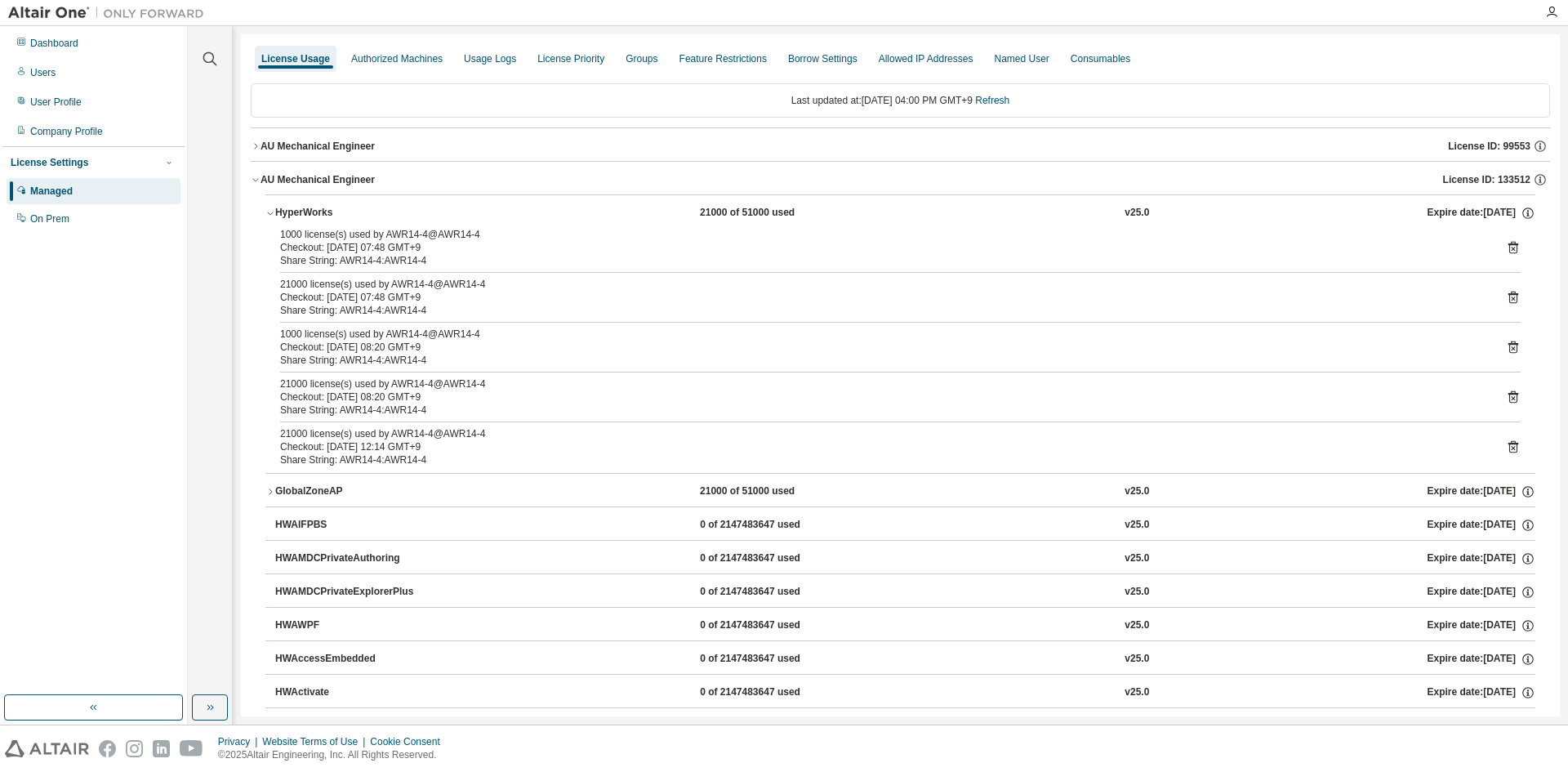
click at [266, 488] on icon "button" at bounding box center [270, 492] width 10 height 10
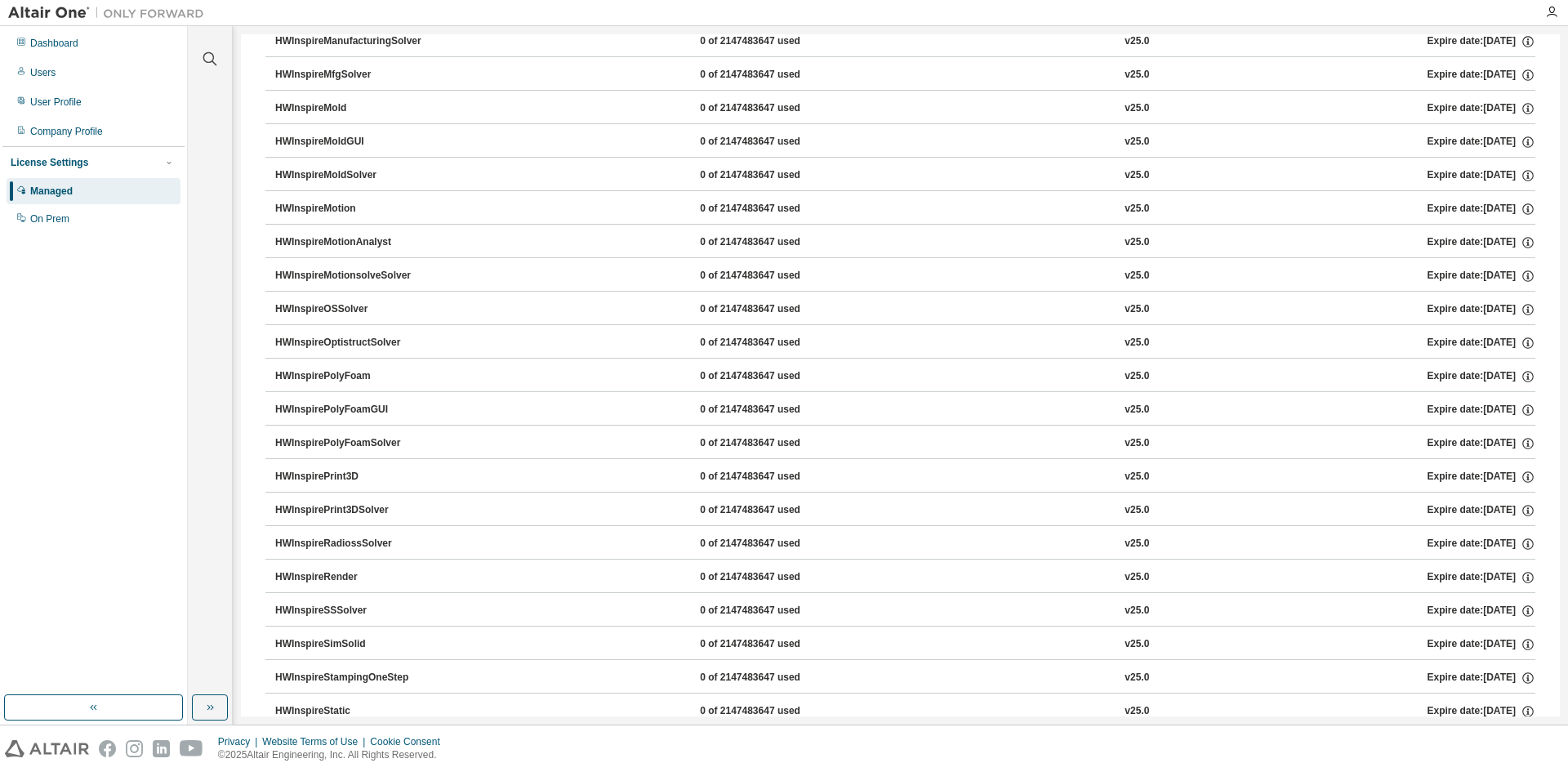
scroll to position [4739, 0]
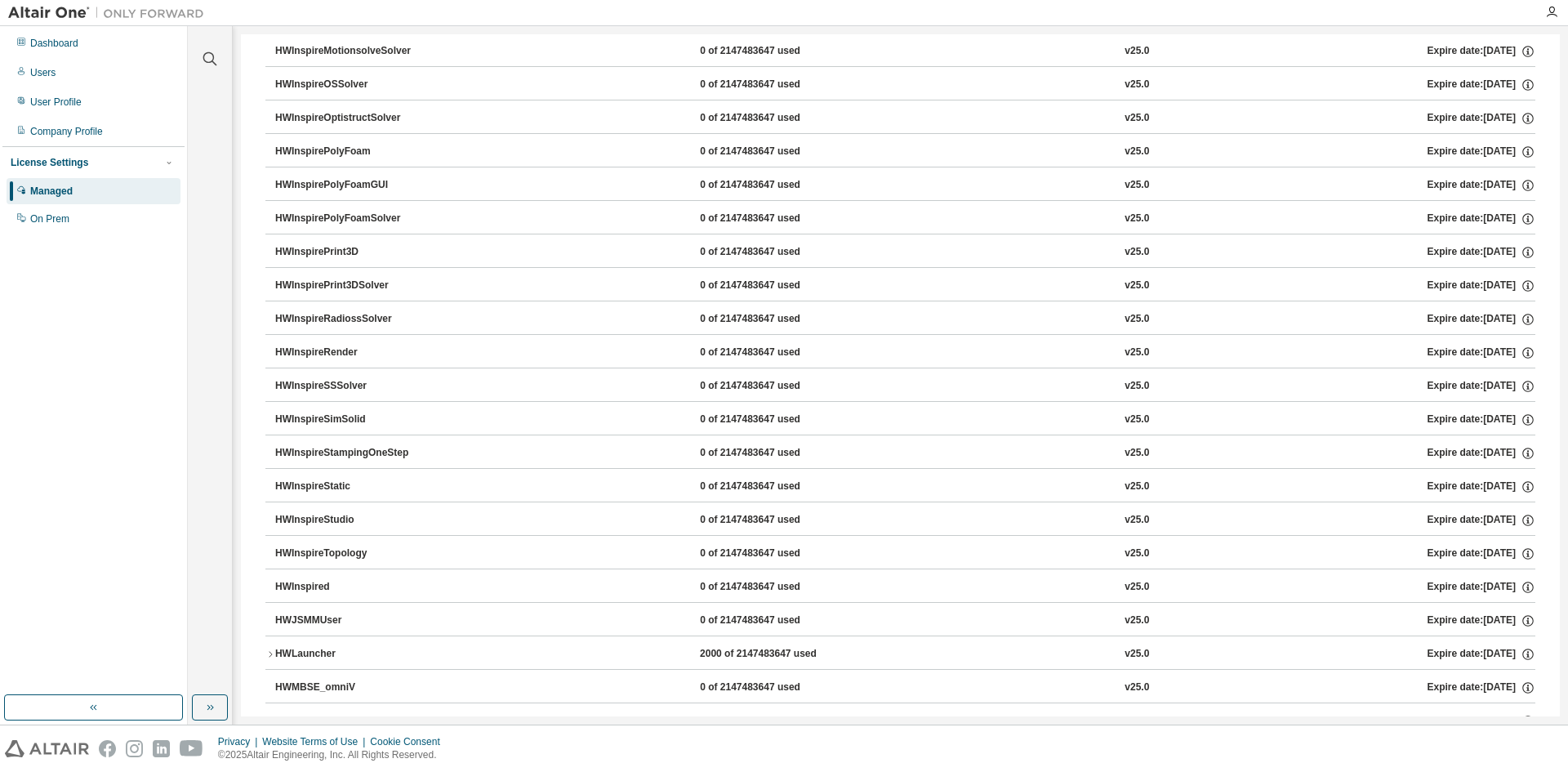
click at [313, 661] on div "HWLauncher" at bounding box center [349, 654] width 147 height 15
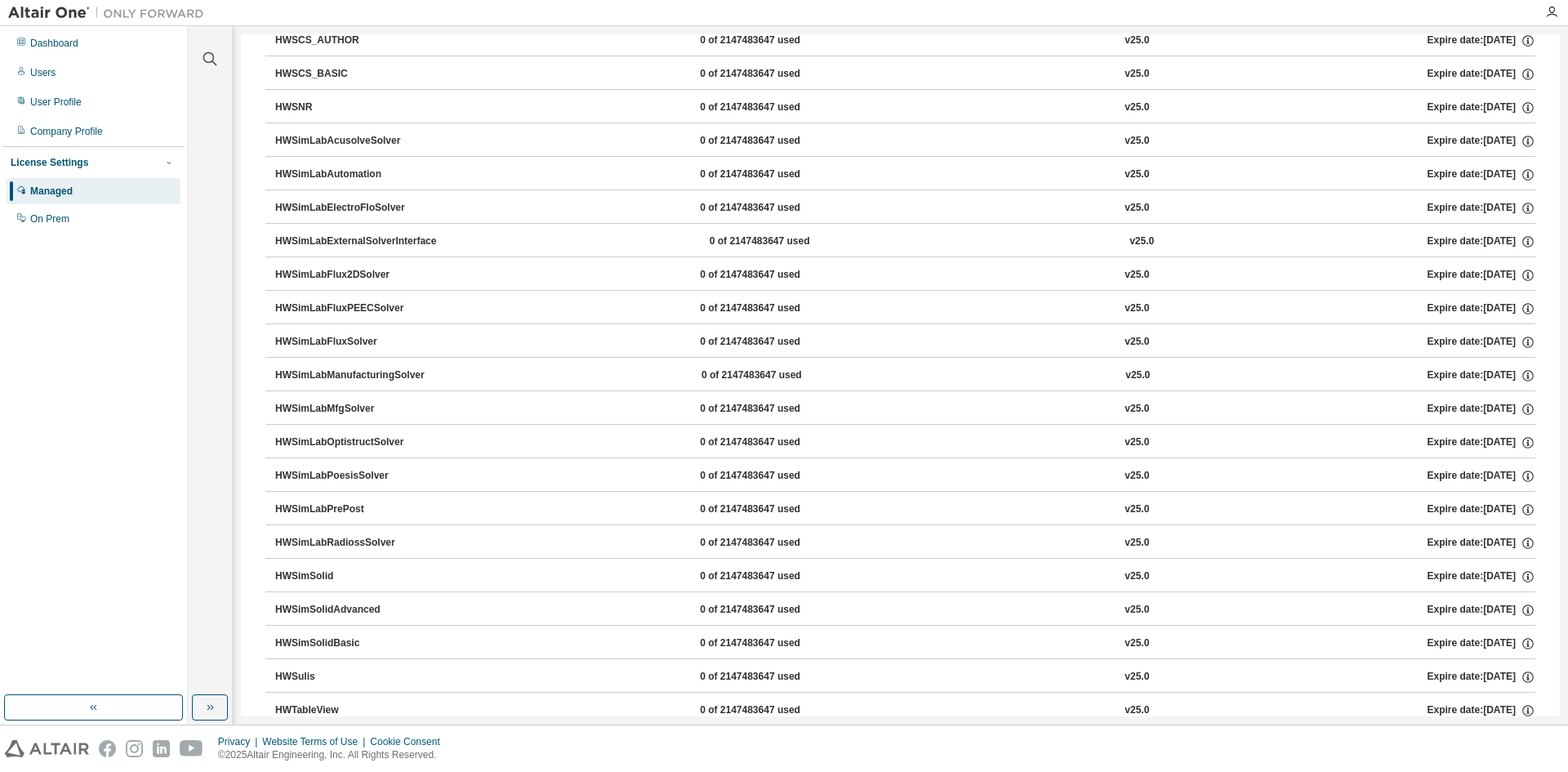
scroll to position [7094, 0]
